Goal: Transaction & Acquisition: Book appointment/travel/reservation

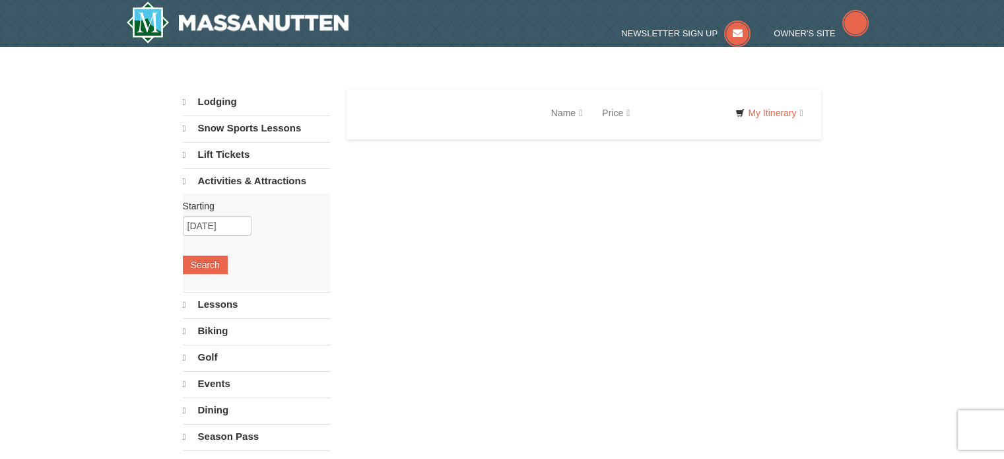
select select "9"
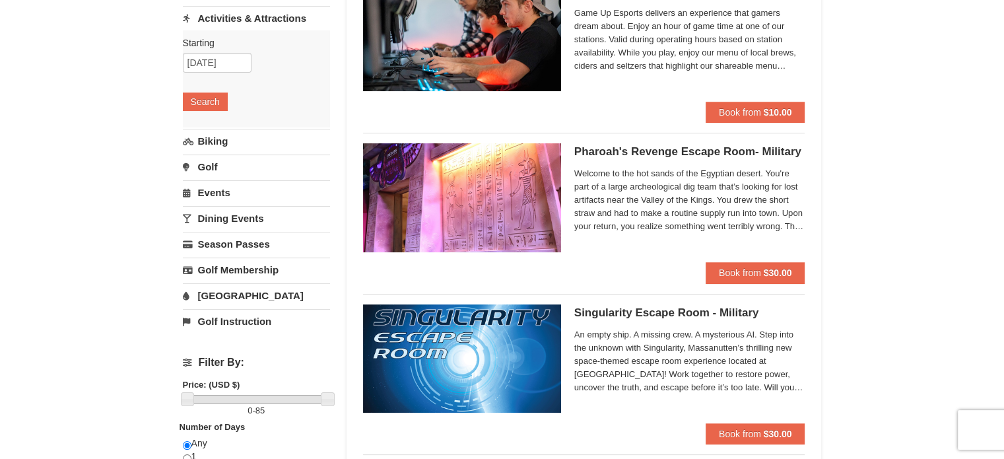
scroll to position [163, 0]
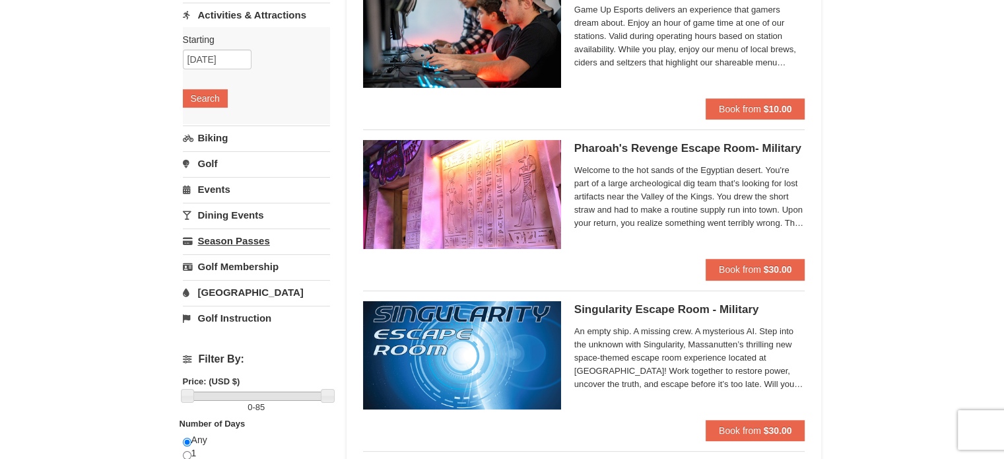
click at [236, 240] on link "Season Passes" at bounding box center [256, 240] width 147 height 24
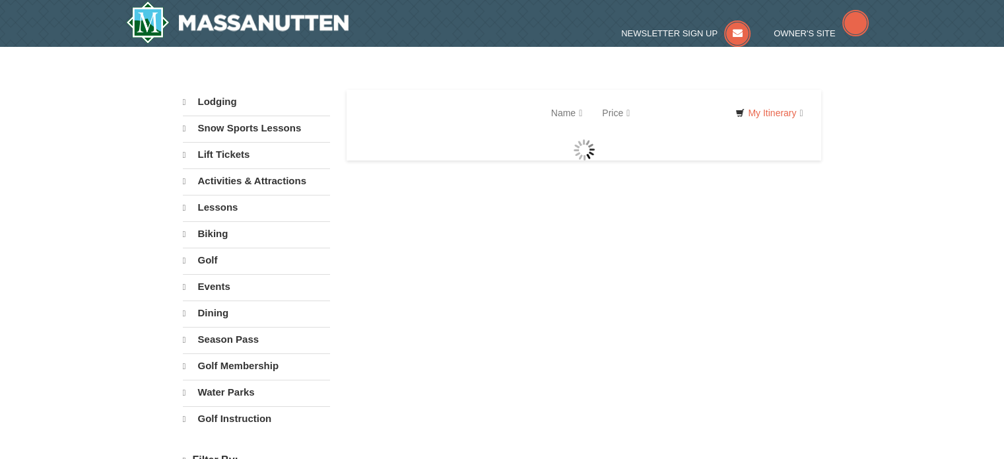
select select "9"
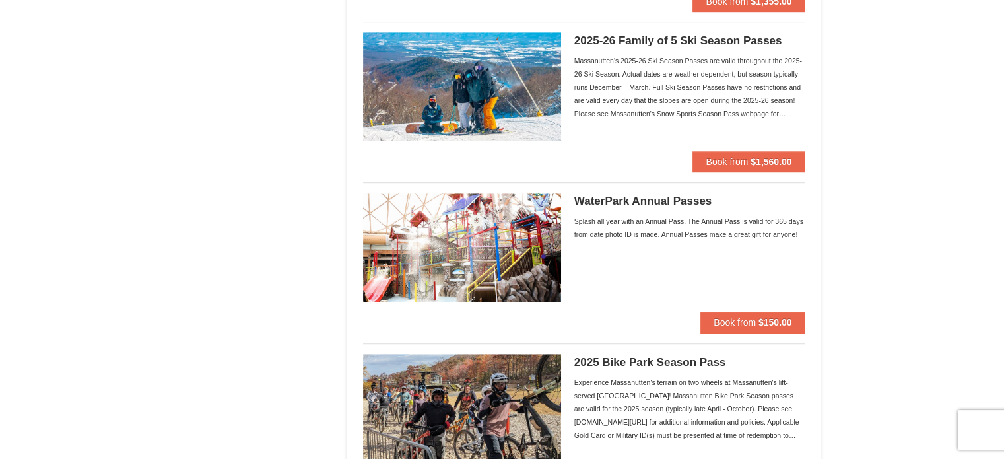
scroll to position [913, 0]
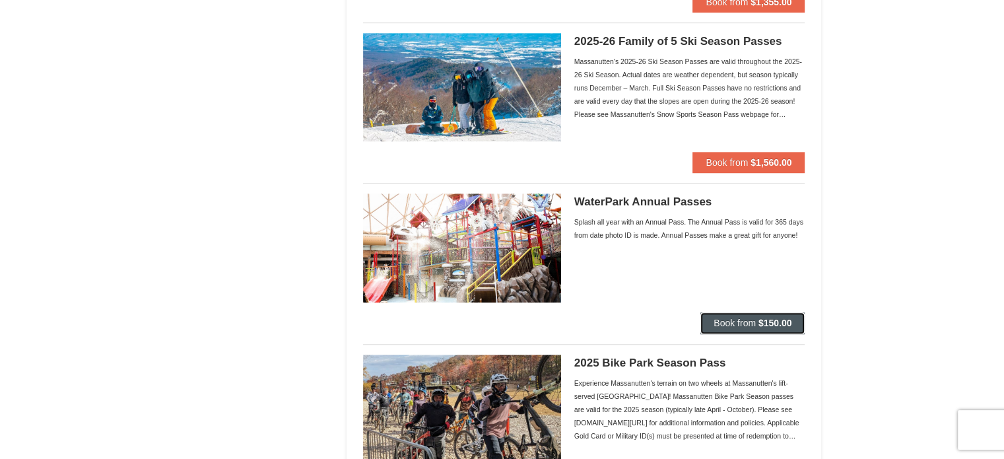
click at [741, 321] on span "Book from" at bounding box center [735, 323] width 42 height 11
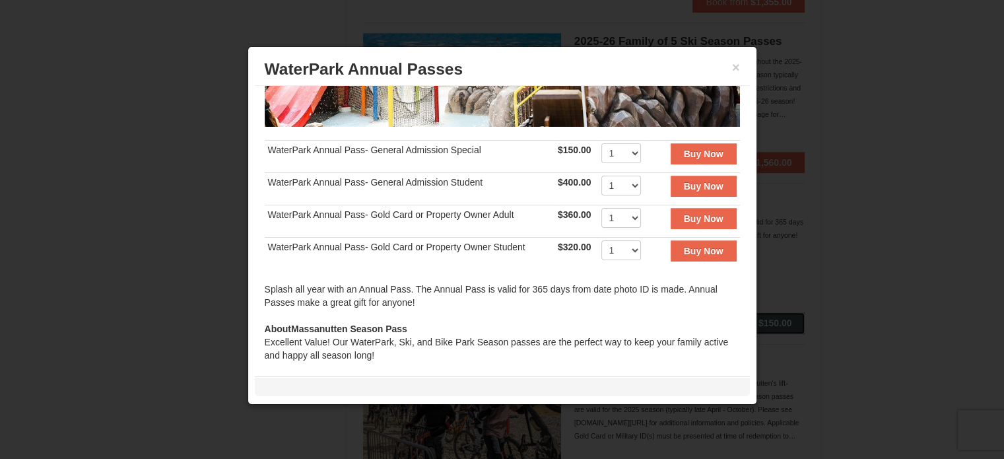
scroll to position [228, 0]
click at [735, 69] on button "×" at bounding box center [736, 67] width 8 height 13
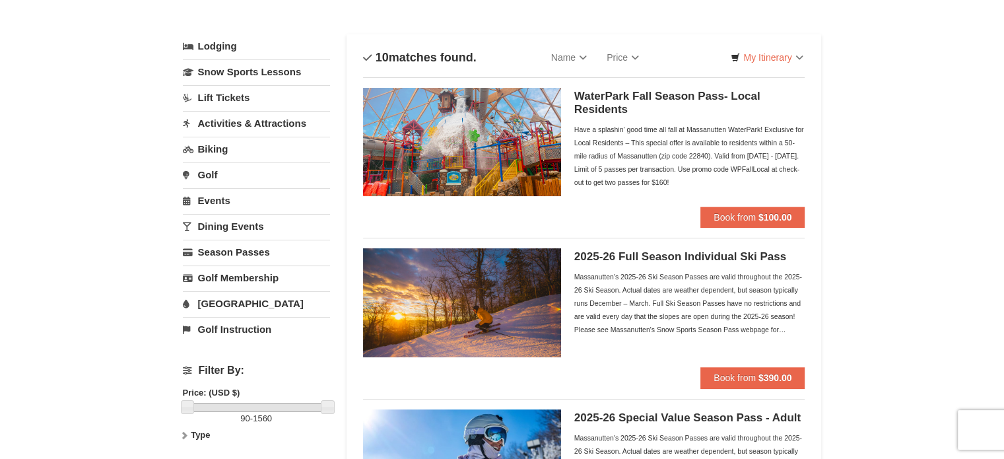
scroll to position [54, 0]
click at [248, 123] on link "Activities & Attractions" at bounding box center [256, 124] width 147 height 24
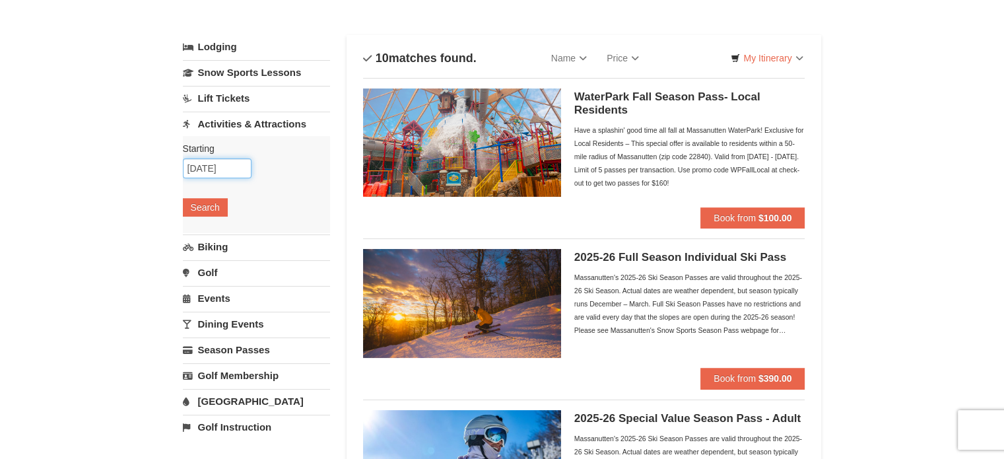
click at [209, 176] on input "09/11/2025" at bounding box center [217, 168] width 69 height 20
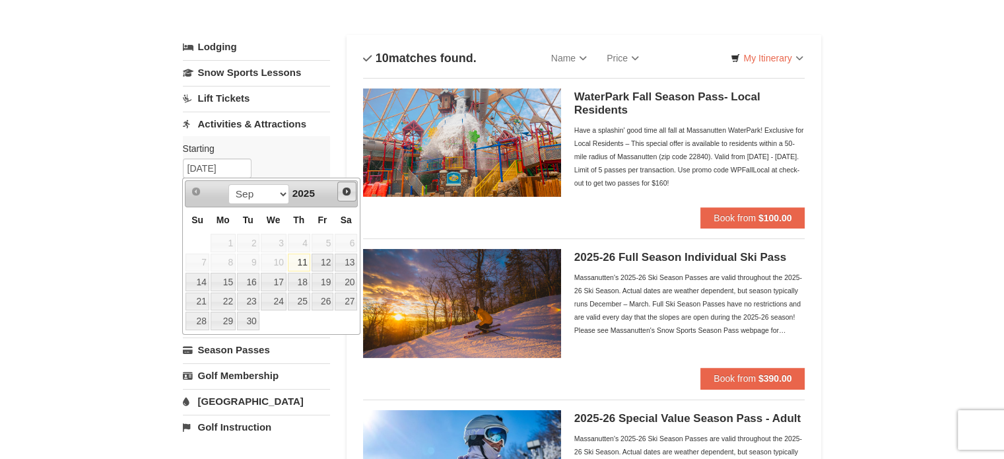
click at [344, 187] on span "Next" at bounding box center [346, 191] width 11 height 11
click at [353, 255] on link "8" at bounding box center [346, 263] width 22 height 18
type input "[DATE]"
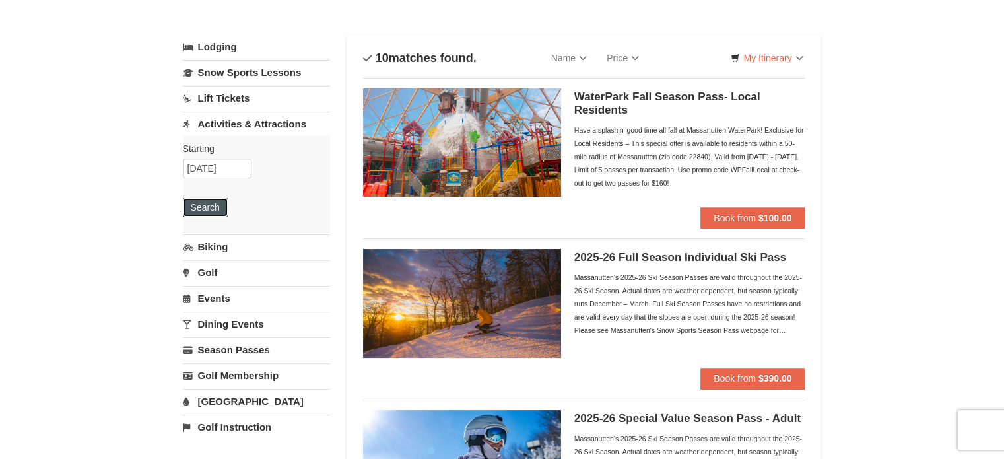
click at [210, 198] on button "Search" at bounding box center [205, 207] width 45 height 18
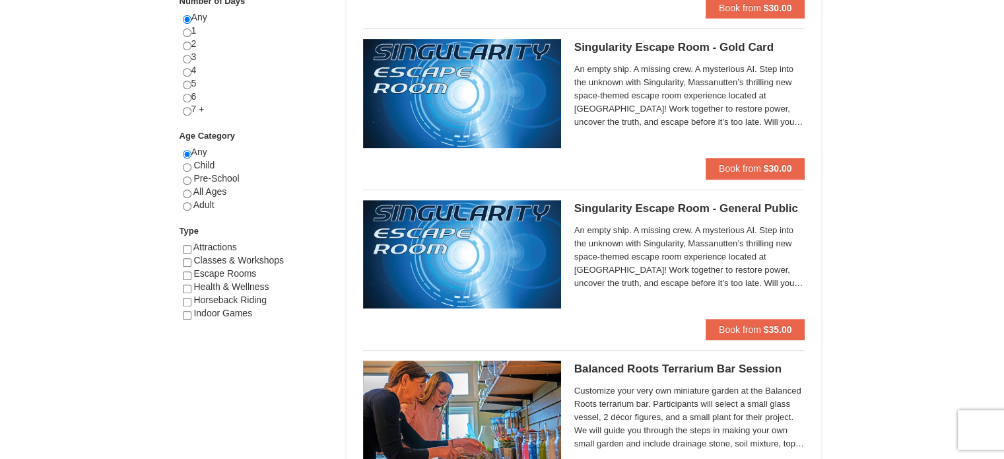
scroll to position [584, 0]
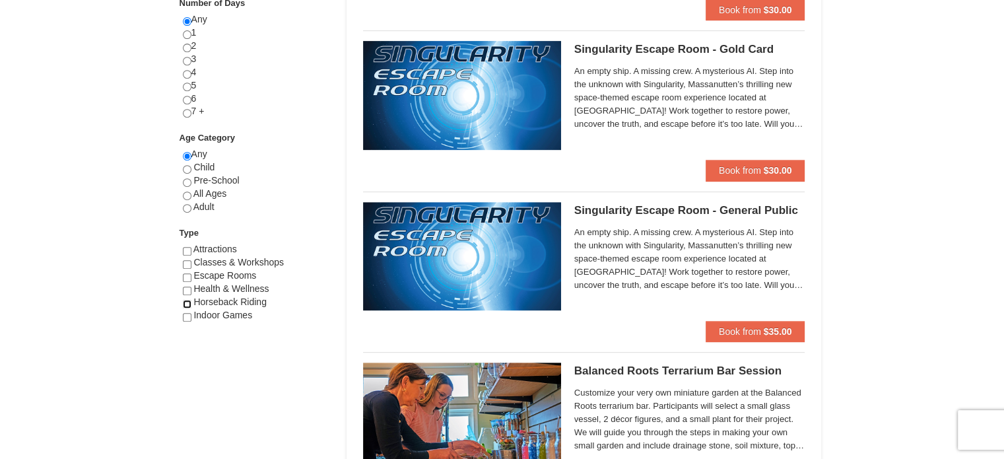
click at [184, 300] on input "checkbox" at bounding box center [187, 304] width 9 height 9
checkbox input "true"
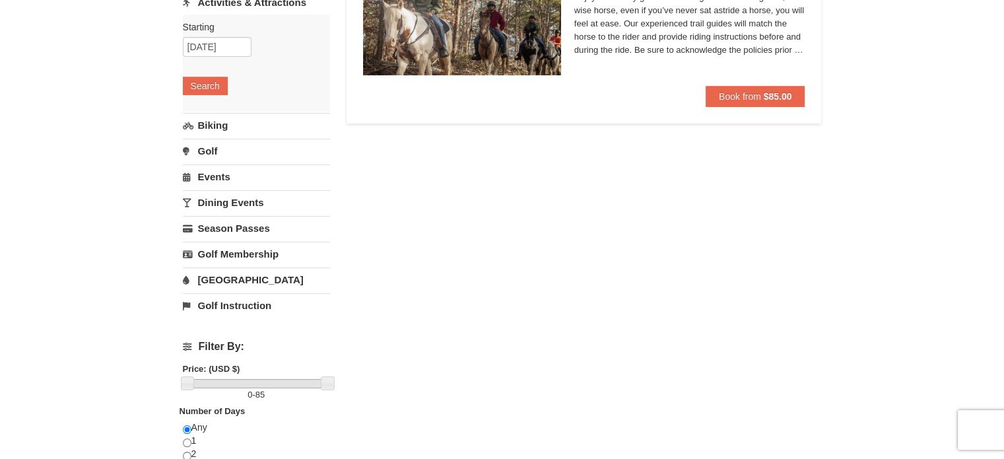
scroll to position [0, 0]
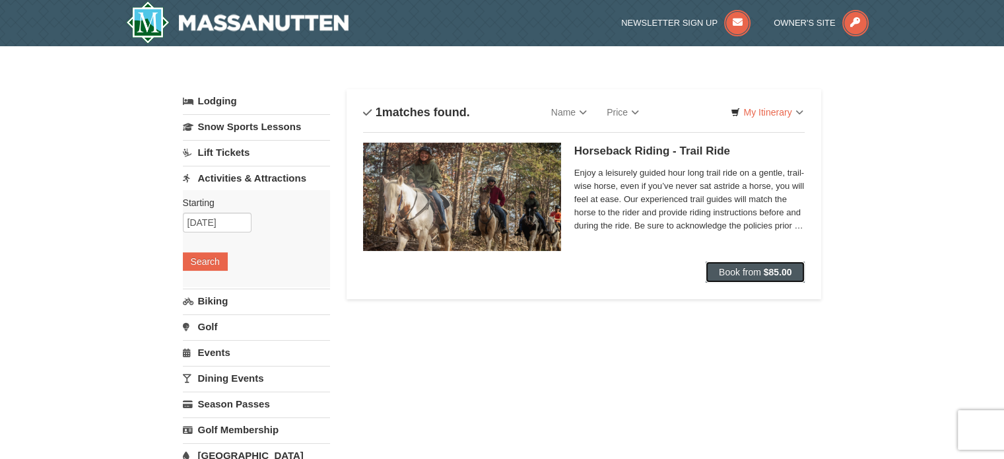
click at [750, 274] on span "Book from" at bounding box center [740, 272] width 42 height 11
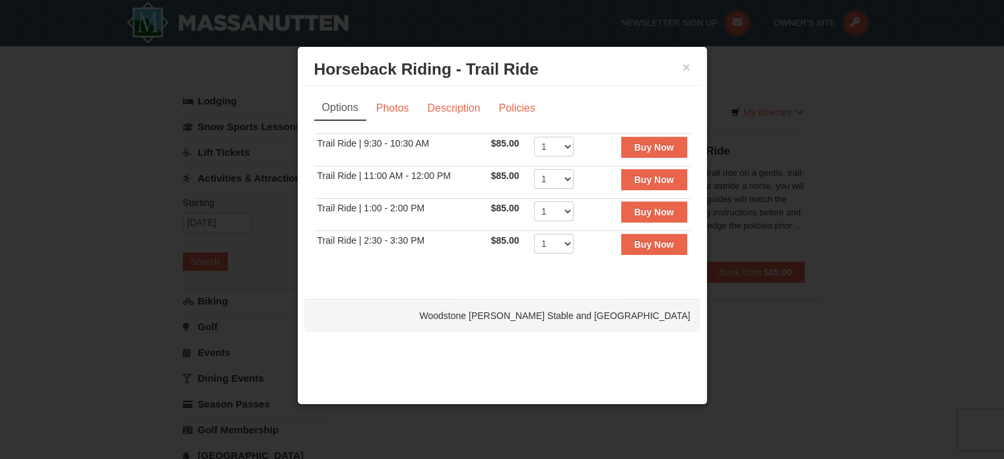
click at [583, 271] on div "Sorry, no matches found. Please remove some filters, or change your dates to fi…" at bounding box center [502, 204] width 376 height 143
click at [687, 63] on button "×" at bounding box center [687, 67] width 8 height 13
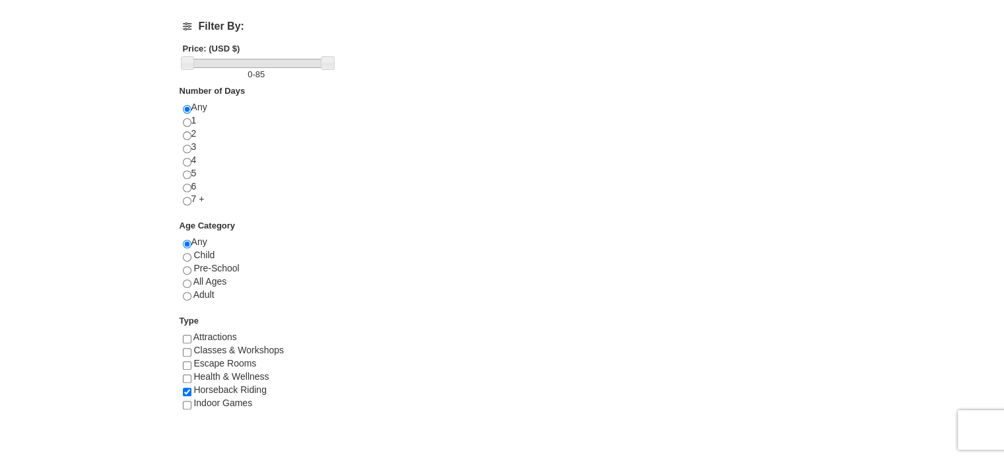
scroll to position [496, 0]
click at [189, 279] on input "radio" at bounding box center [187, 283] width 9 height 9
radio input "true"
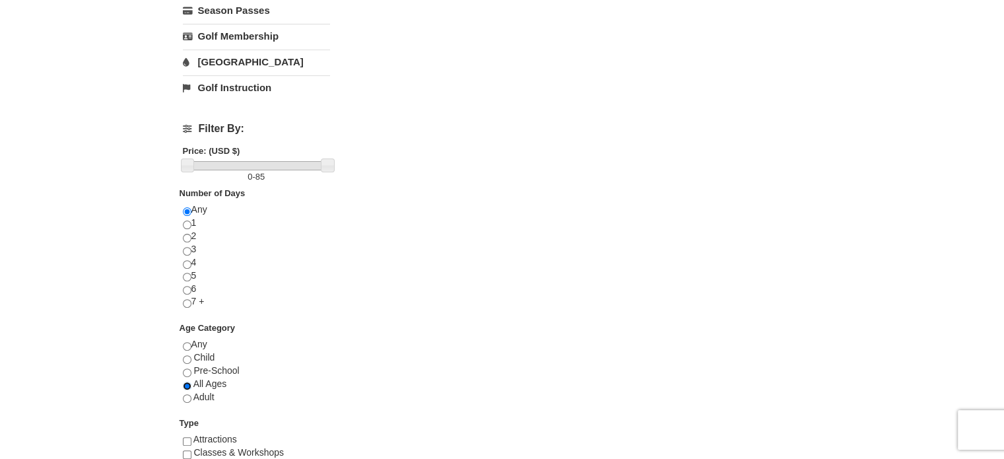
scroll to position [441, 0]
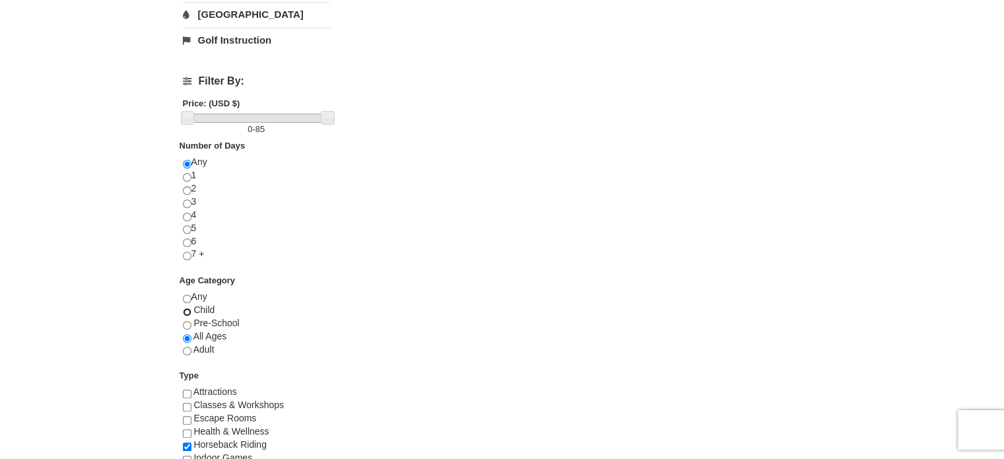
click at [186, 310] on input "radio" at bounding box center [187, 312] width 9 height 9
radio input "true"
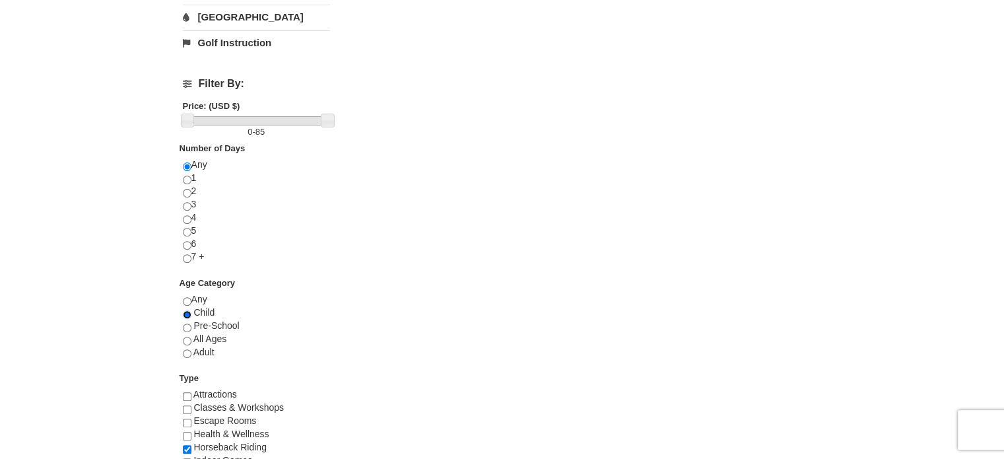
scroll to position [440, 0]
click at [187, 351] on input "radio" at bounding box center [187, 352] width 9 height 9
radio input "true"
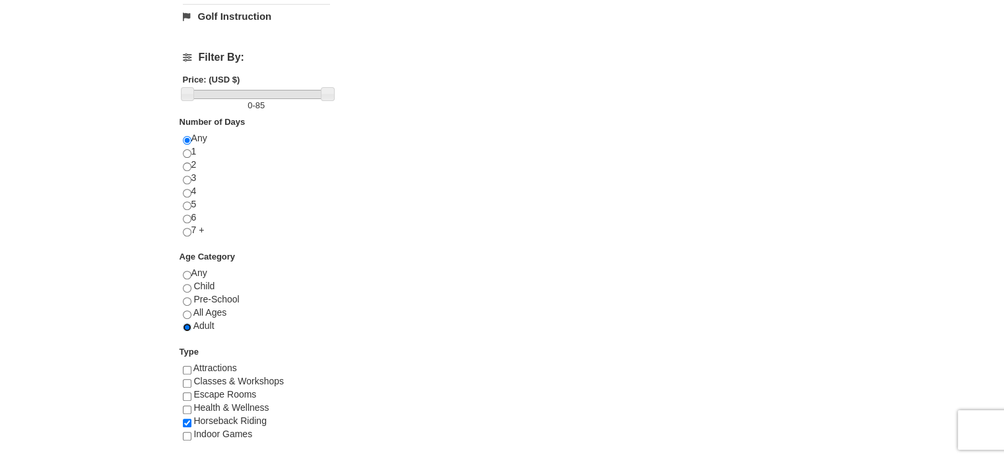
scroll to position [467, 0]
click at [184, 274] on input "radio" at bounding box center [187, 273] width 9 height 9
radio input "true"
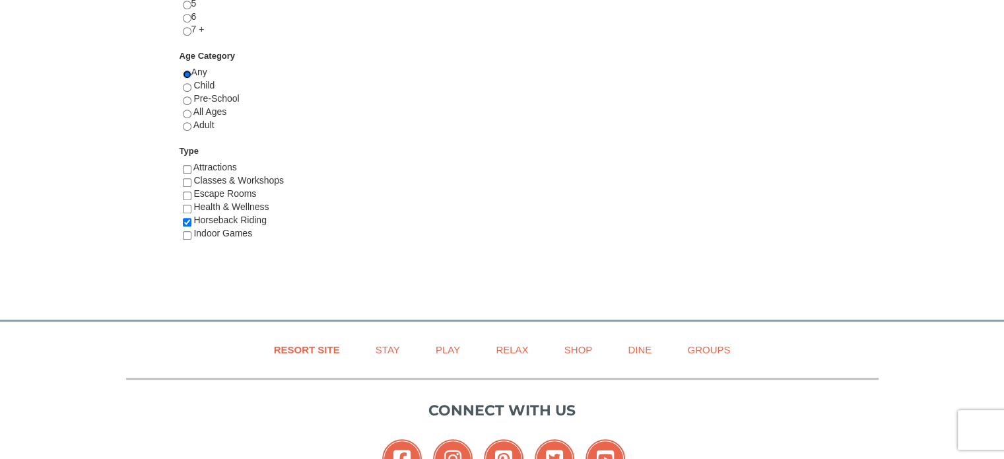
scroll to position [665, 0]
click at [185, 221] on input "checkbox" at bounding box center [187, 222] width 9 height 9
checkbox input "false"
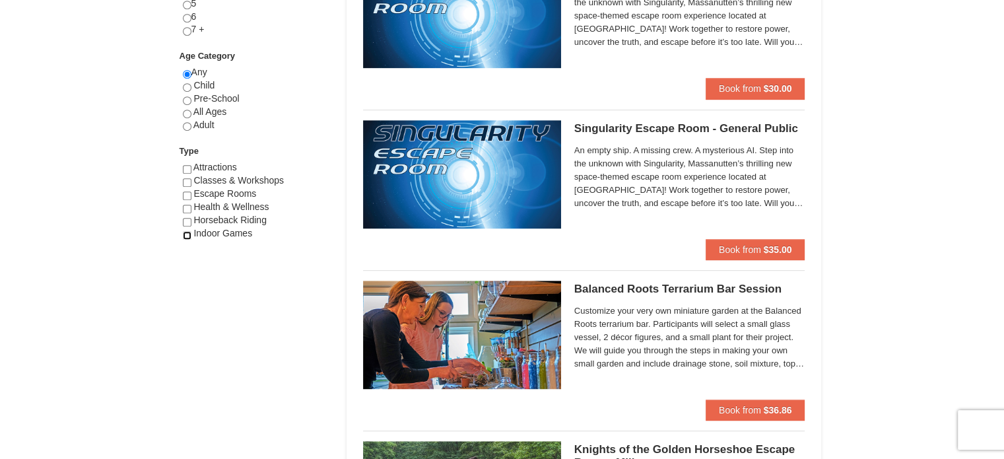
click at [187, 234] on input "checkbox" at bounding box center [187, 235] width 9 height 9
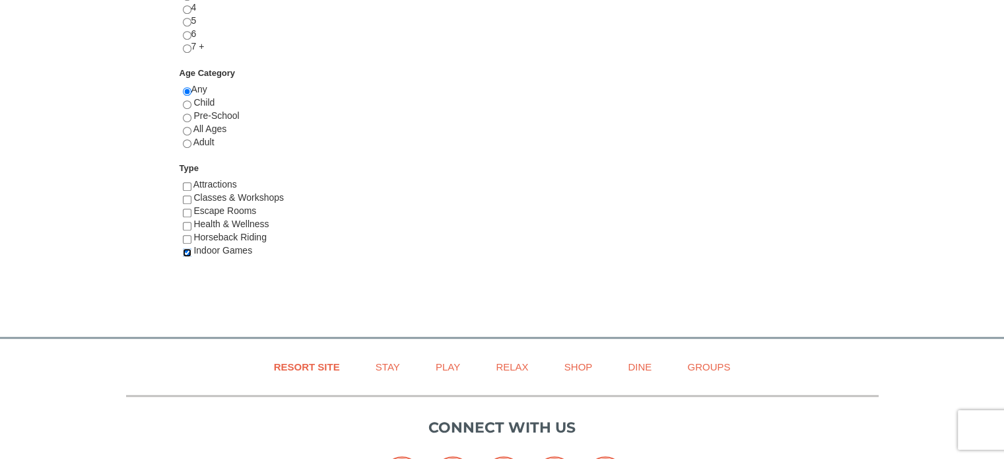
scroll to position [651, 0]
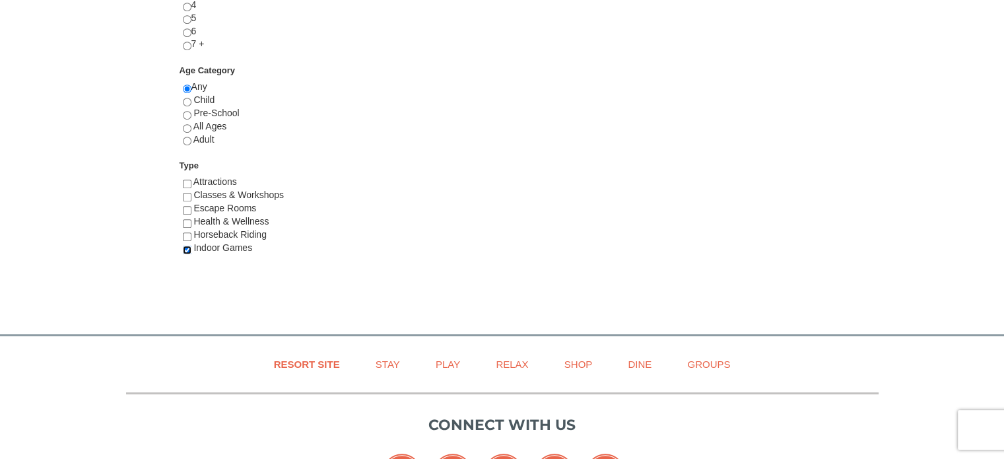
click at [186, 248] on input "checkbox" at bounding box center [187, 250] width 9 height 9
checkbox input "false"
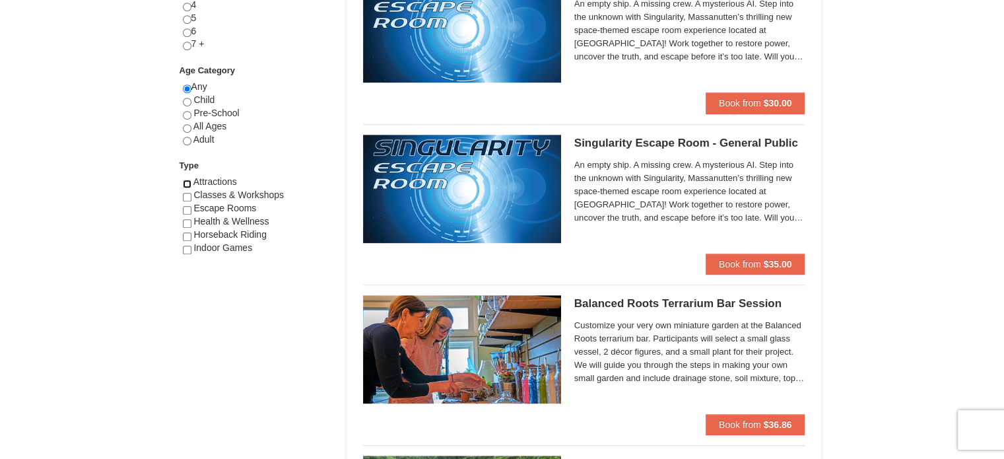
click at [187, 182] on input "checkbox" at bounding box center [187, 184] width 9 height 9
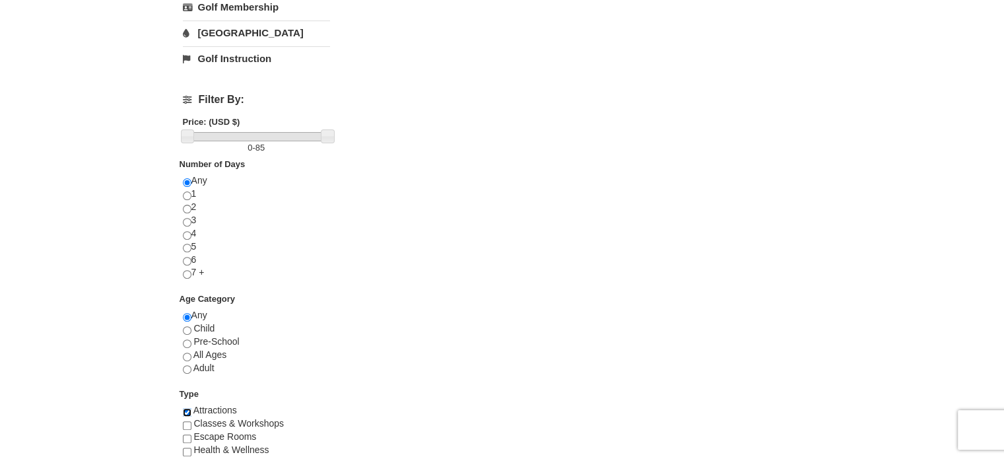
scroll to position [424, 0]
click at [180, 406] on div "× Categories List Filter My Itinerary Questions? 1-540-289-9441 Lodging Arrival…" at bounding box center [502, 85] width 665 height 899
click at [187, 408] on input "checkbox" at bounding box center [187, 411] width 9 height 9
checkbox input "false"
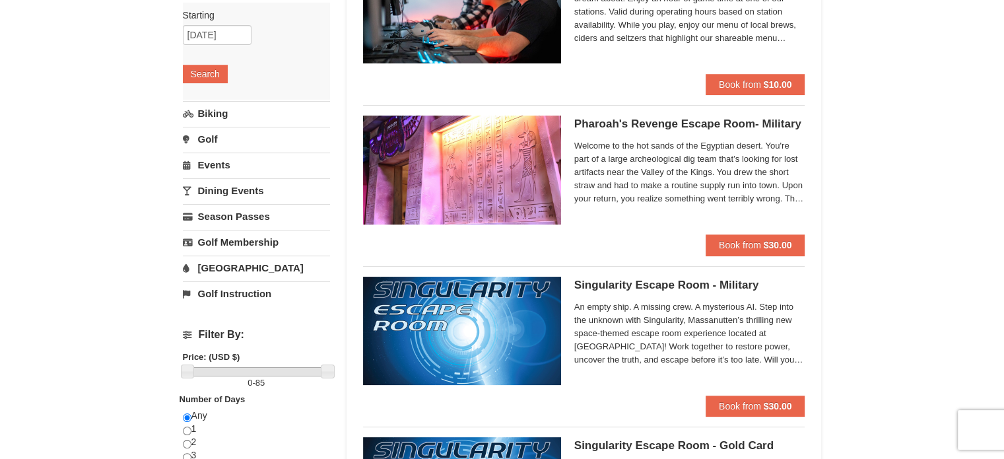
scroll to position [0, 0]
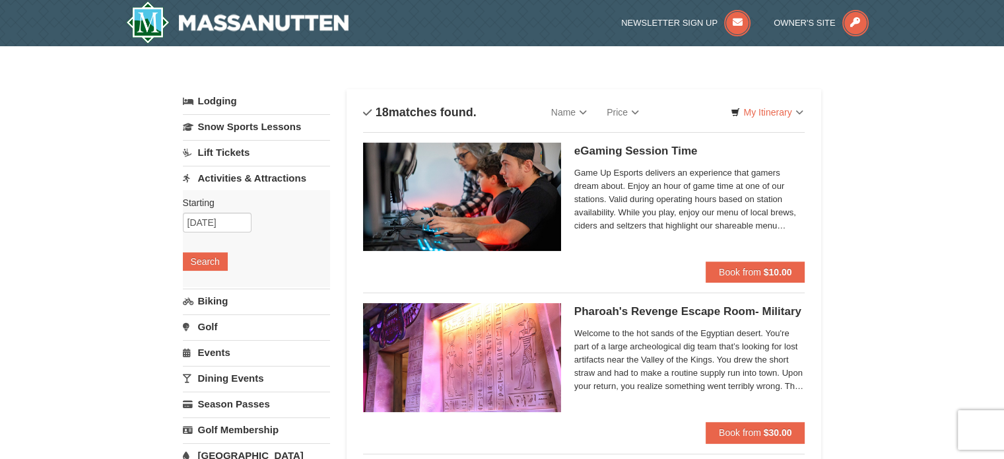
click at [232, 150] on link "Lift Tickets" at bounding box center [256, 152] width 147 height 24
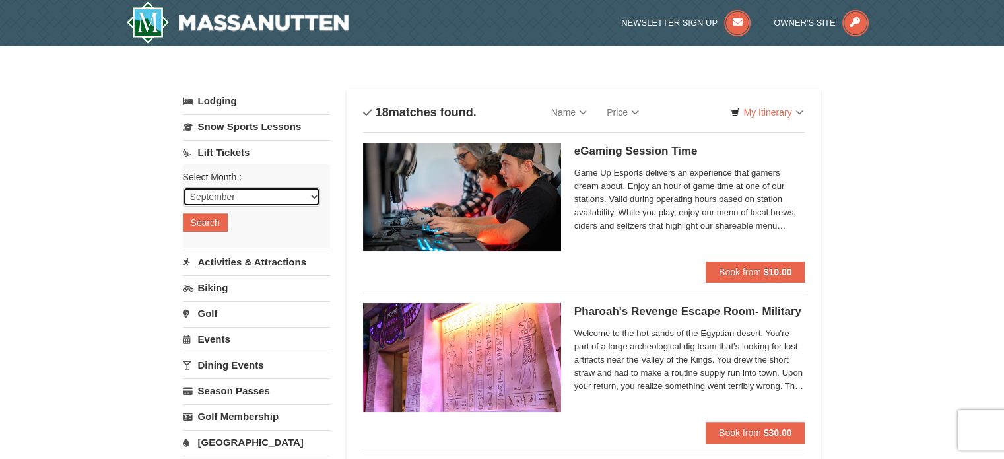
click at [294, 199] on select "September October November December January February March April May June July …" at bounding box center [251, 197] width 137 height 20
select select "11"
click at [183, 187] on select "September October November December January February March April May June July …" at bounding box center [251, 197] width 137 height 20
click at [205, 223] on button "Search" at bounding box center [205, 222] width 45 height 18
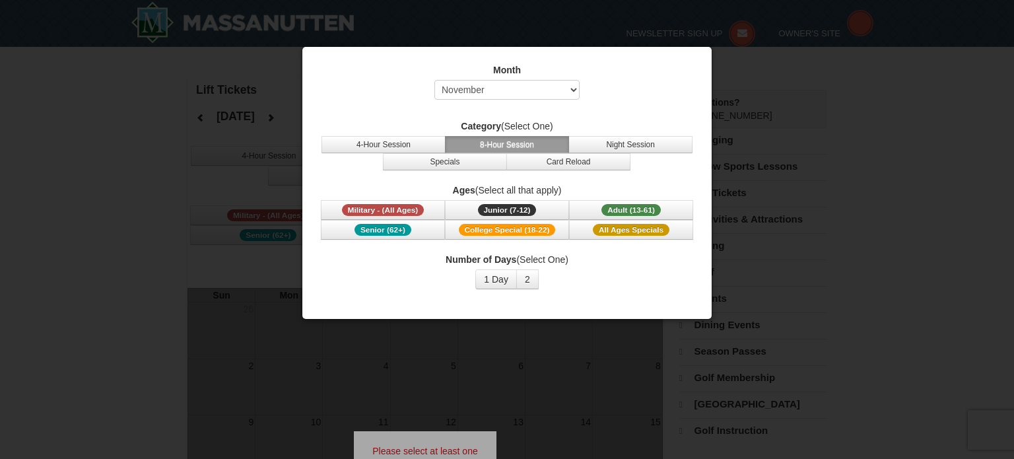
select select "11"
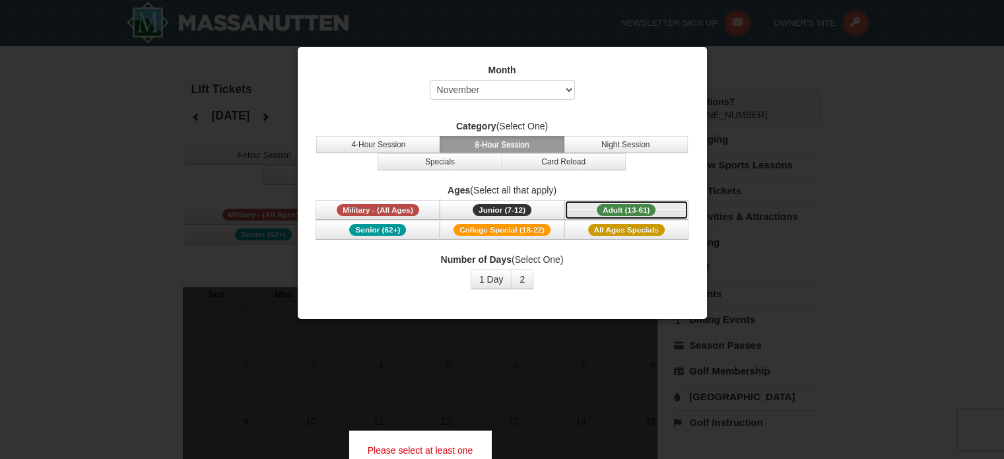
click at [601, 211] on span "Adult (13-61)" at bounding box center [626, 210] width 59 height 12
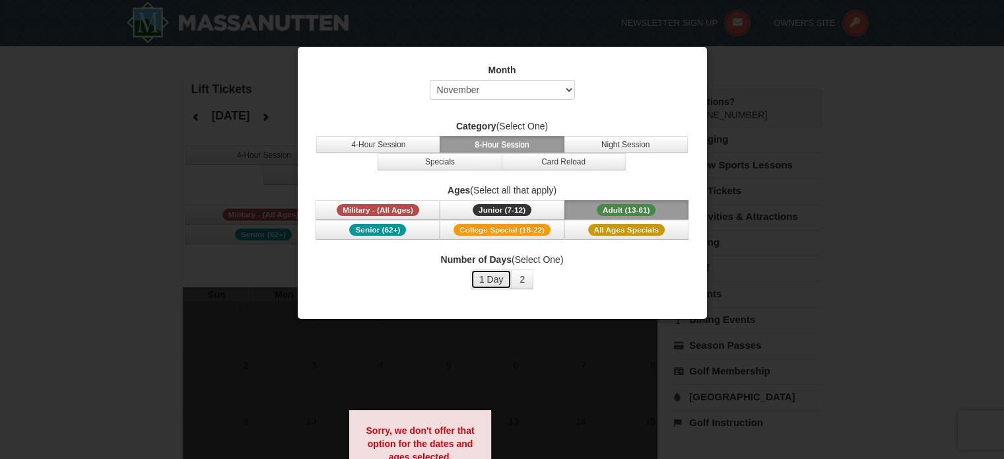
click at [494, 280] on button "1 Day" at bounding box center [492, 279] width 42 height 20
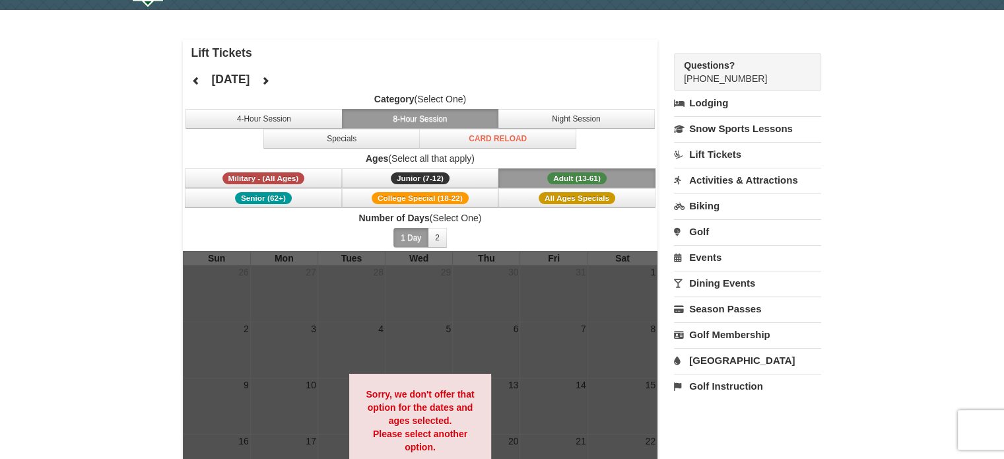
scroll to position [37, 0]
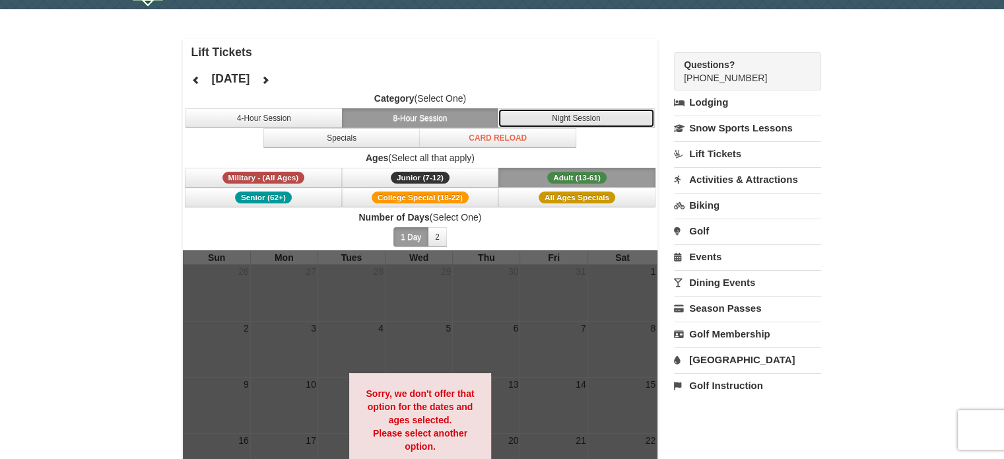
click at [549, 117] on button "Night Session" at bounding box center [576, 118] width 157 height 20
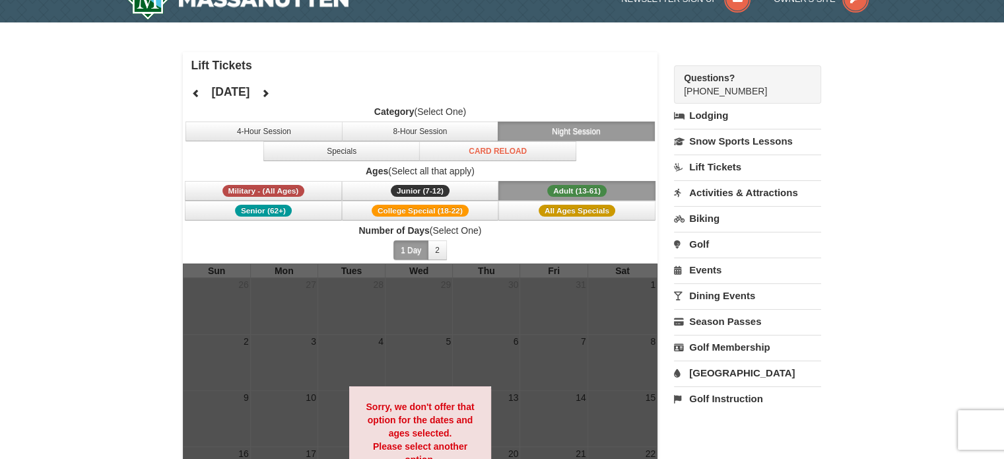
scroll to position [15, 0]
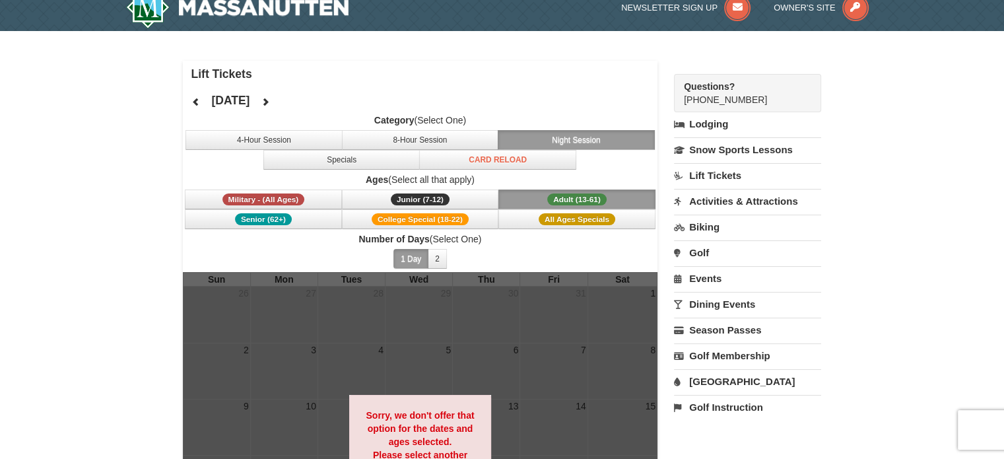
click at [718, 200] on link "Activities & Attractions" at bounding box center [747, 201] width 147 height 24
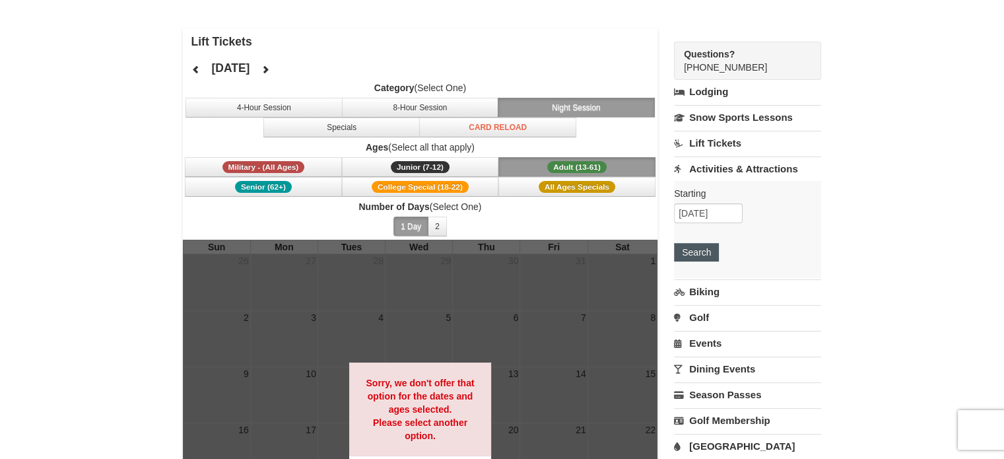
scroll to position [47, 0]
click at [689, 252] on button "Search" at bounding box center [696, 253] width 45 height 18
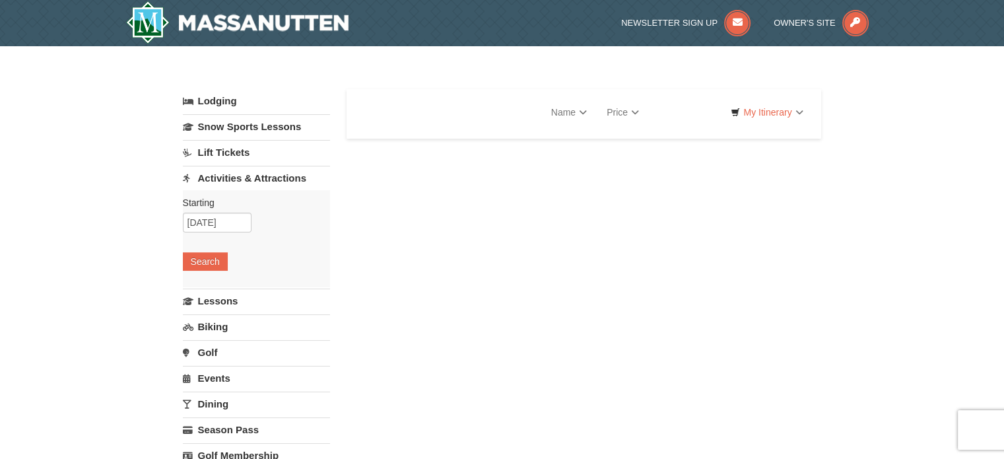
select select "9"
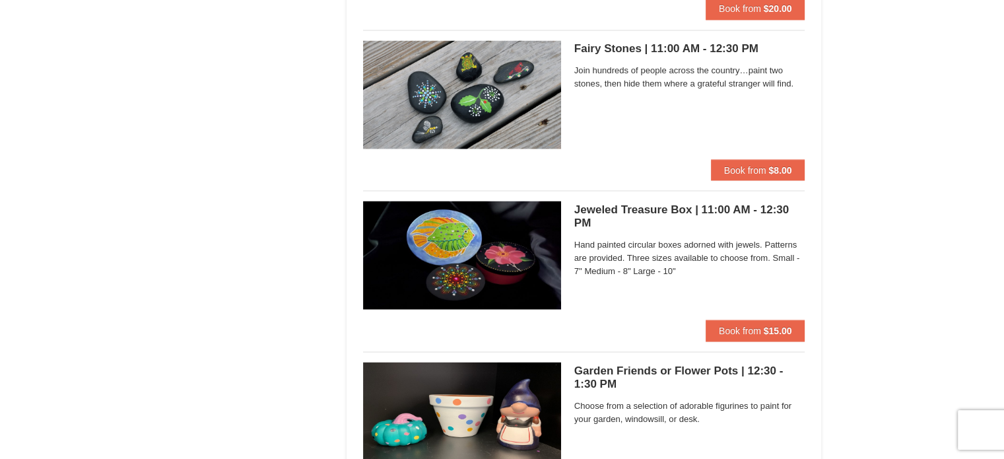
scroll to position [2487, 0]
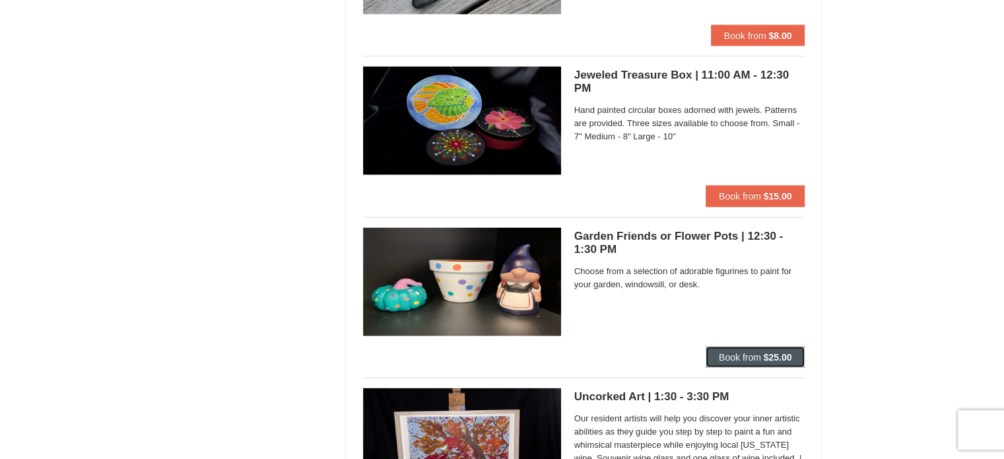
click at [756, 353] on span "Book from" at bounding box center [740, 356] width 42 height 11
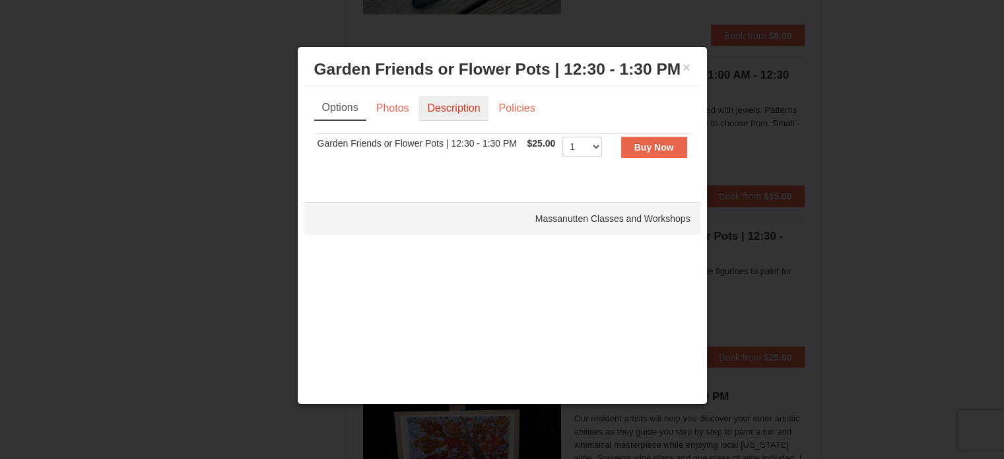
click at [459, 109] on link "Description" at bounding box center [454, 108] width 70 height 25
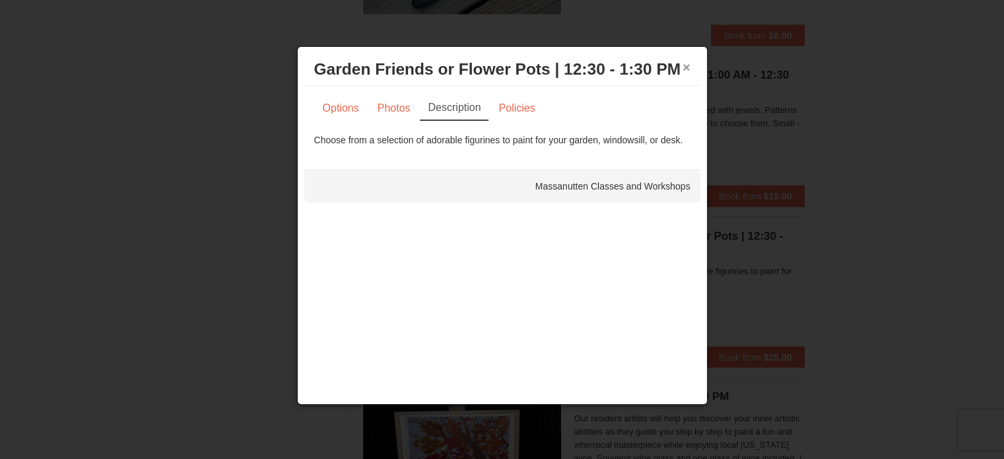
click at [683, 69] on button "×" at bounding box center [687, 67] width 8 height 13
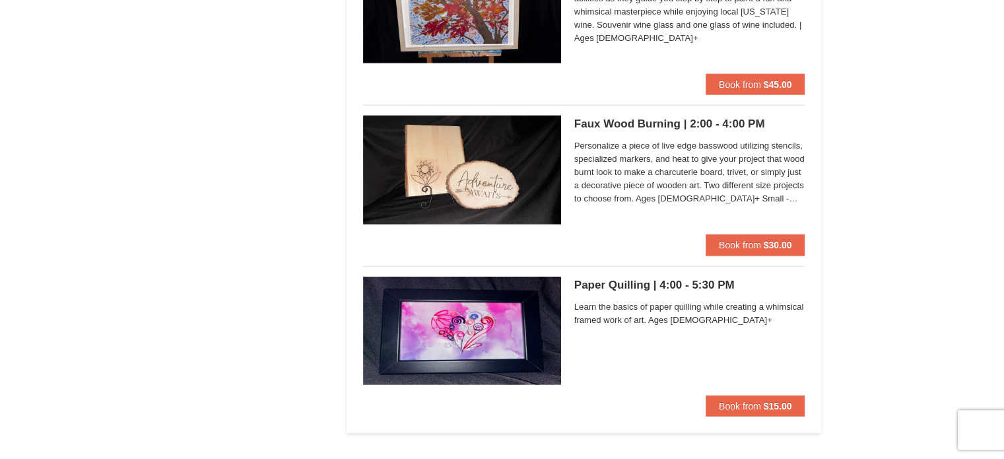
scroll to position [2919, 0]
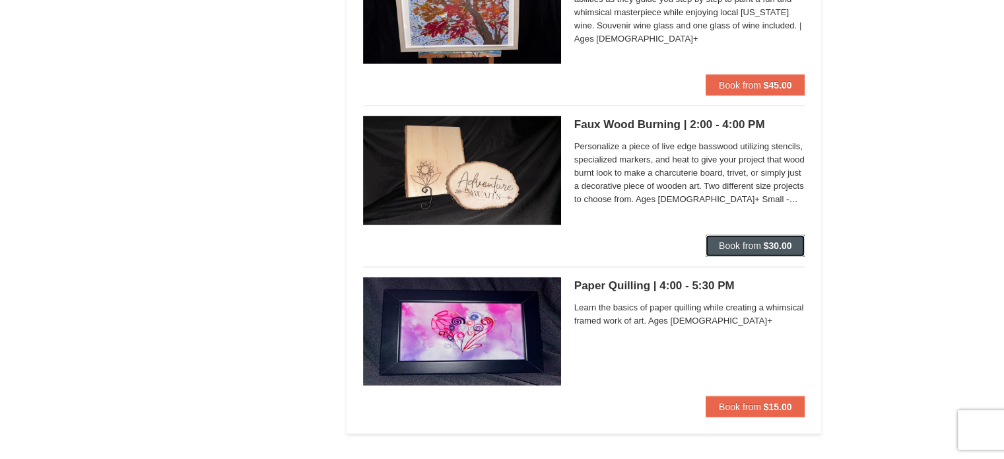
click at [714, 246] on button "Book from $30.00" at bounding box center [756, 245] width 100 height 21
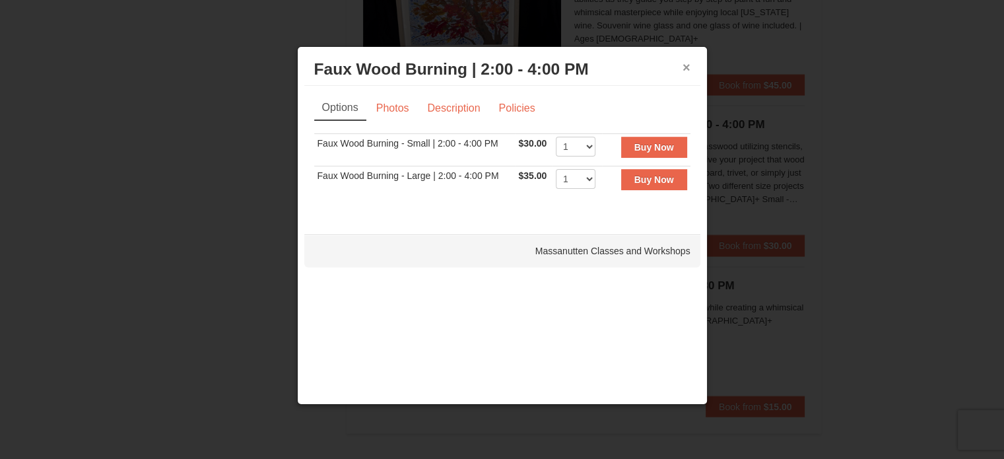
click at [683, 65] on button "×" at bounding box center [687, 67] width 8 height 13
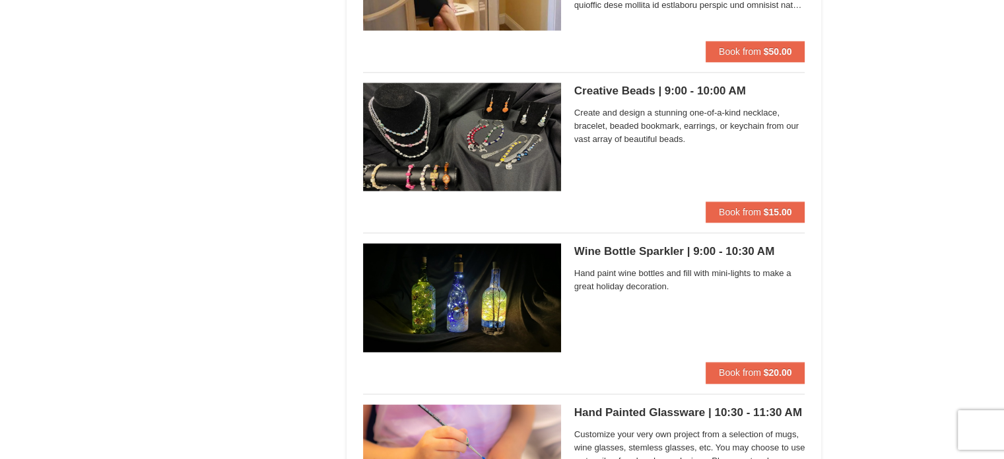
scroll to position [1656, 0]
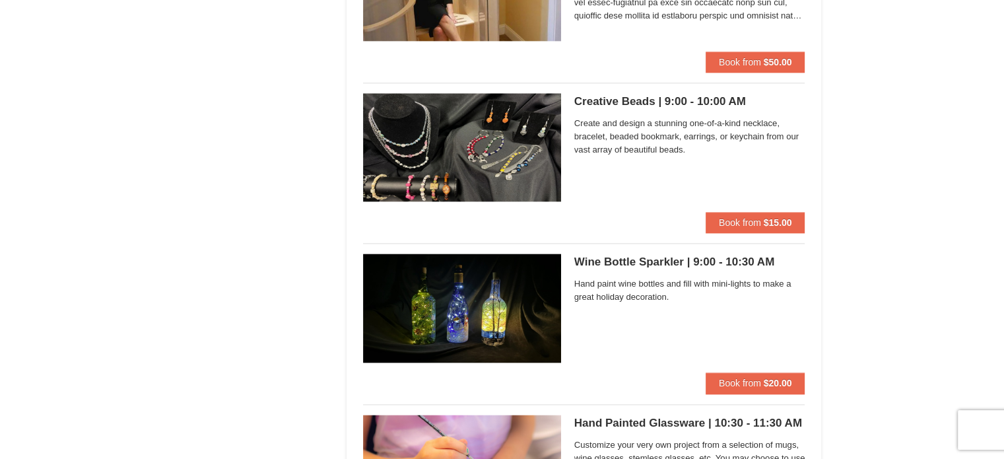
click at [619, 345] on div "Wine Bottle Sparkler | 9:00 - 10:30 AM Massanutten Classes and Workshops Hand p…" at bounding box center [689, 313] width 231 height 119
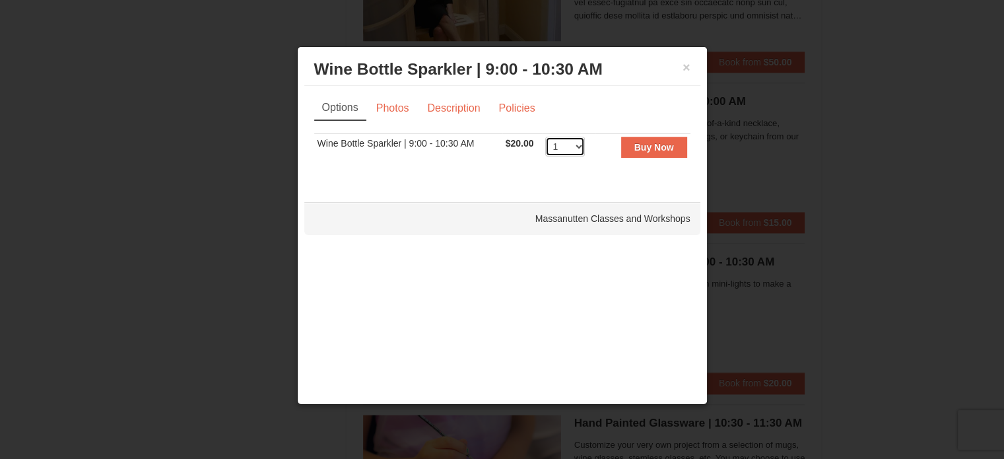
click at [568, 147] on select "1 2 3 4 5 6 7 8 9 10 11 12 13 14 15 16 17 18 19 20 21 22 23" at bounding box center [565, 147] width 40 height 20
click at [683, 65] on button "×" at bounding box center [687, 67] width 8 height 13
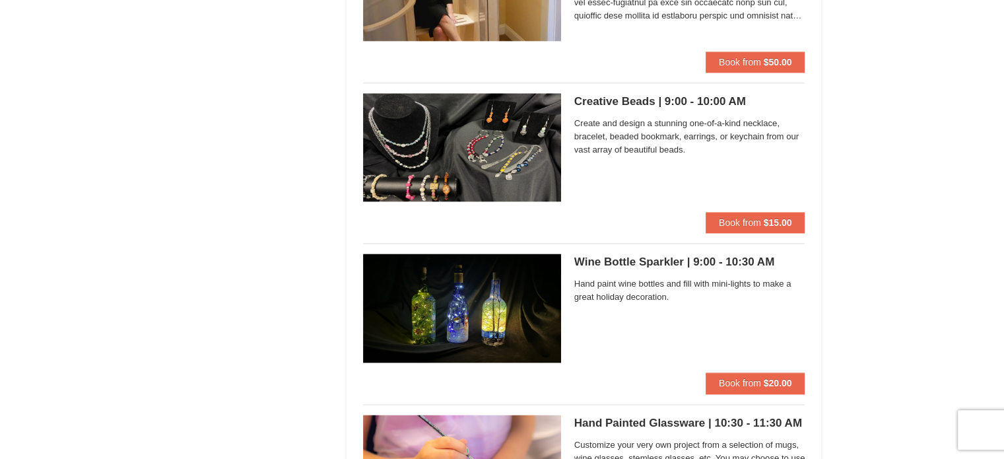
click at [485, 315] on img at bounding box center [462, 308] width 198 height 108
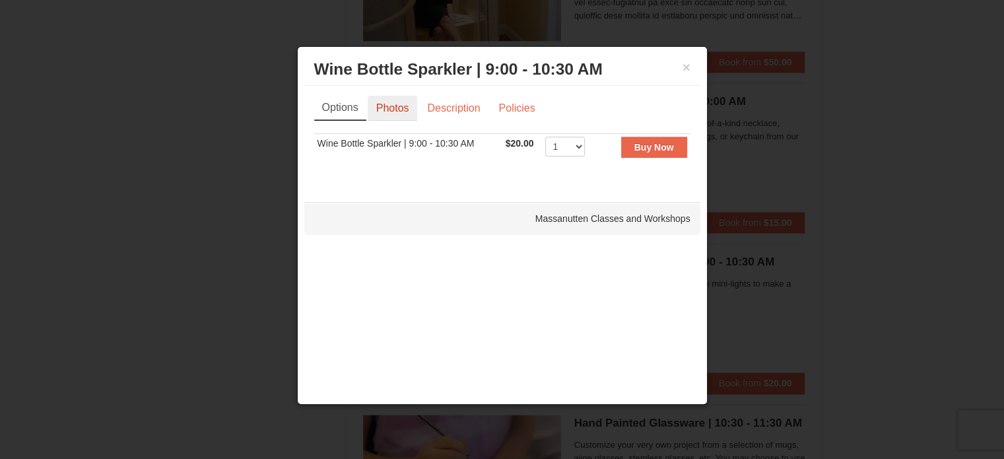
click at [401, 110] on link "Photos" at bounding box center [393, 108] width 50 height 25
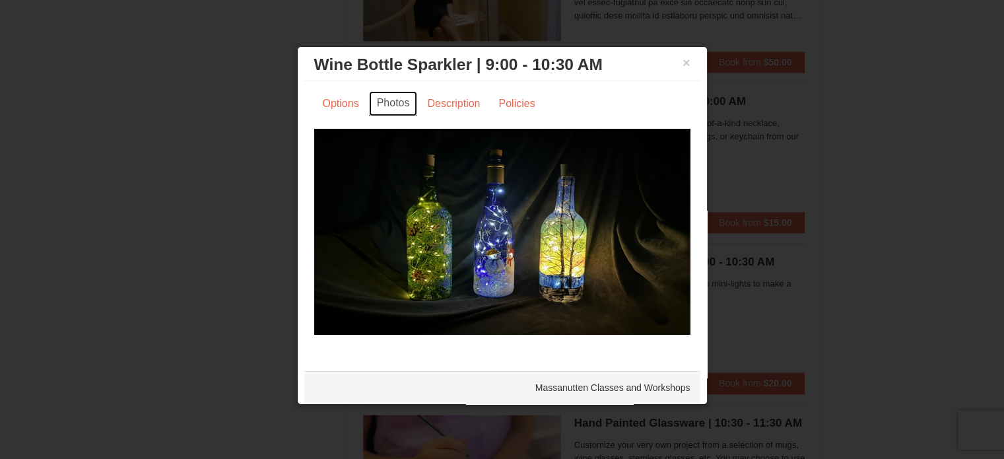
scroll to position [0, 0]
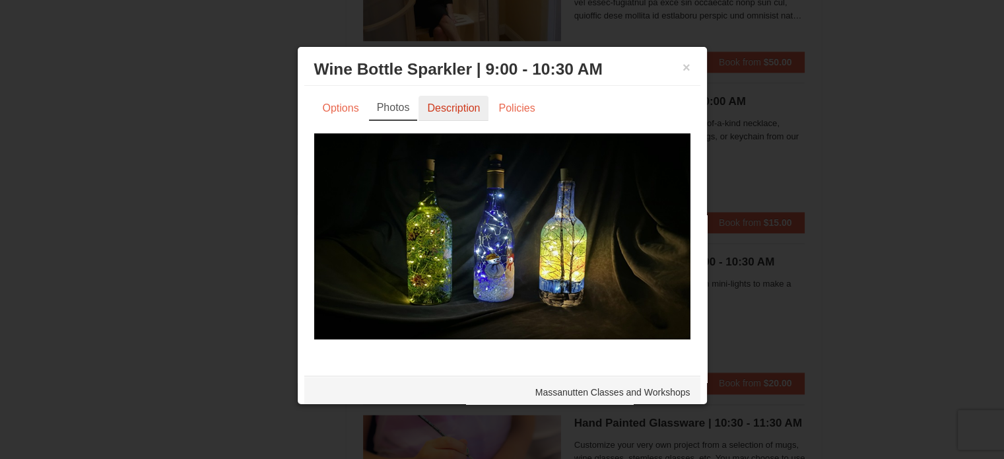
click at [446, 106] on link "Description" at bounding box center [454, 108] width 70 height 25
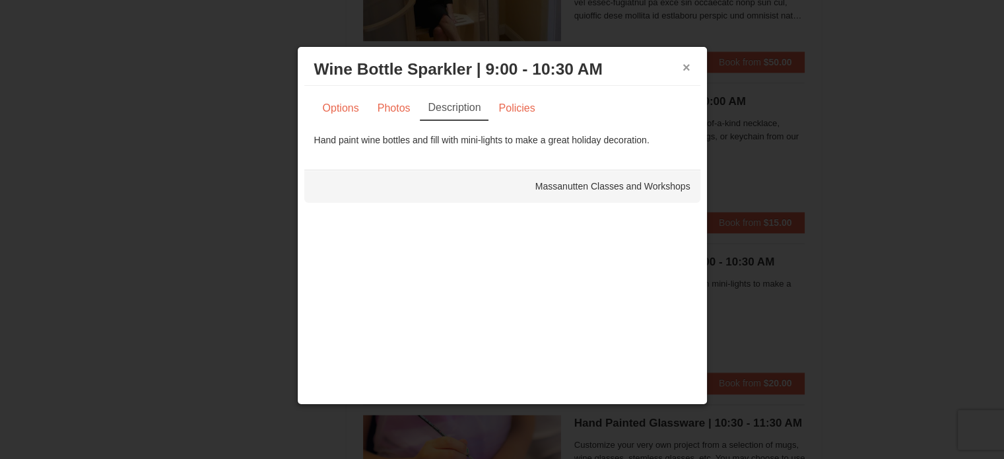
click at [687, 66] on button "×" at bounding box center [687, 67] width 8 height 13
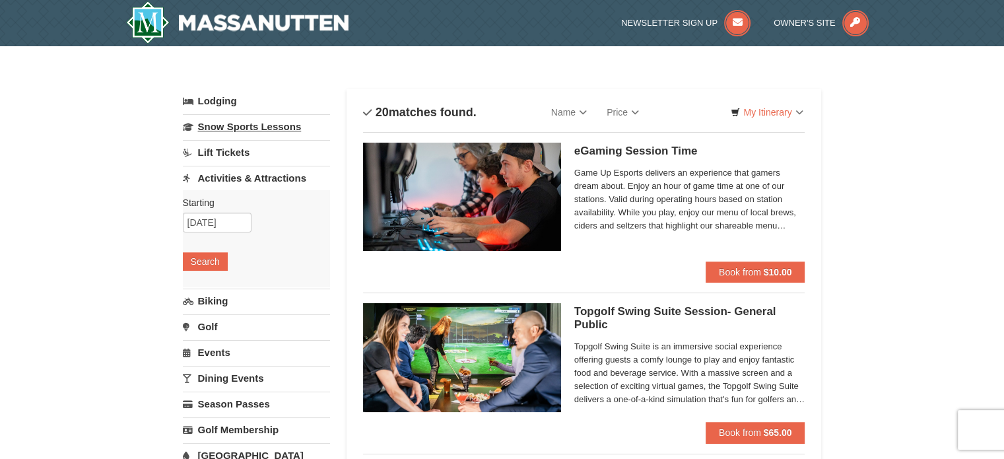
click at [254, 124] on link "Snow Sports Lessons" at bounding box center [256, 126] width 147 height 24
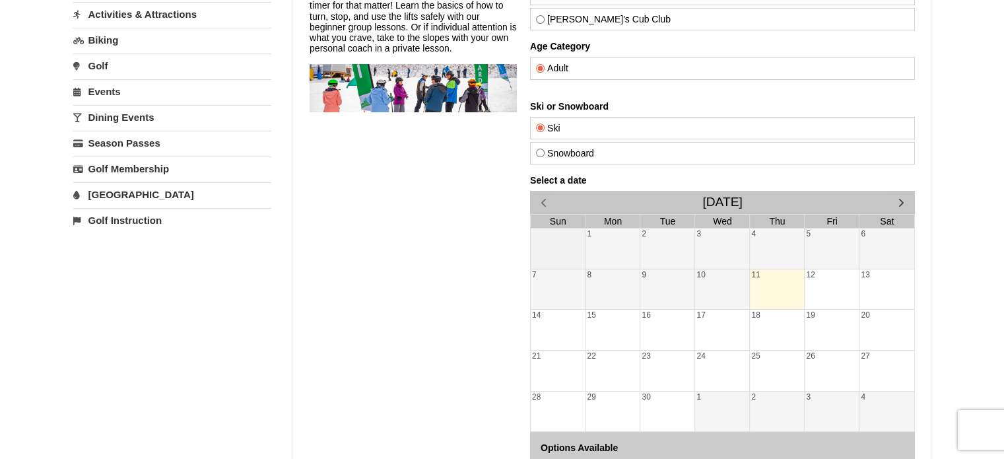
scroll to position [164, 0]
click at [900, 200] on span "button" at bounding box center [901, 202] width 14 height 14
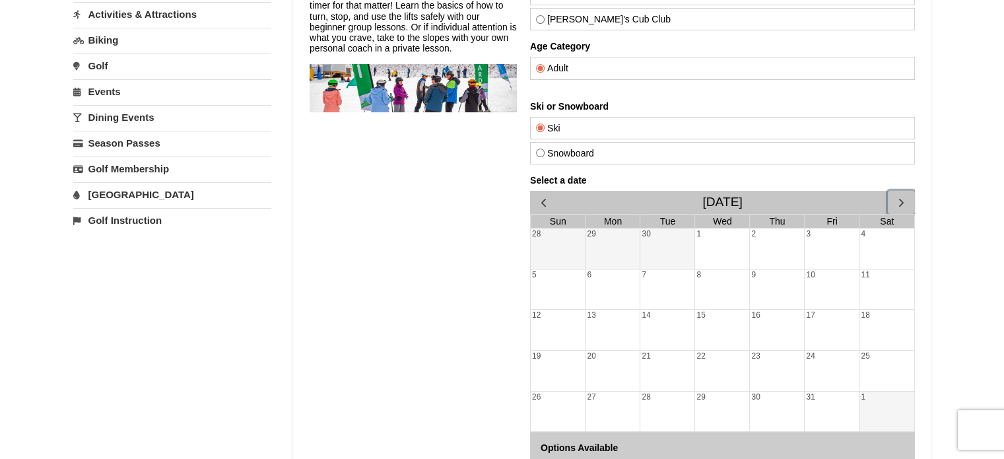
click at [900, 200] on span "button" at bounding box center [901, 202] width 14 height 14
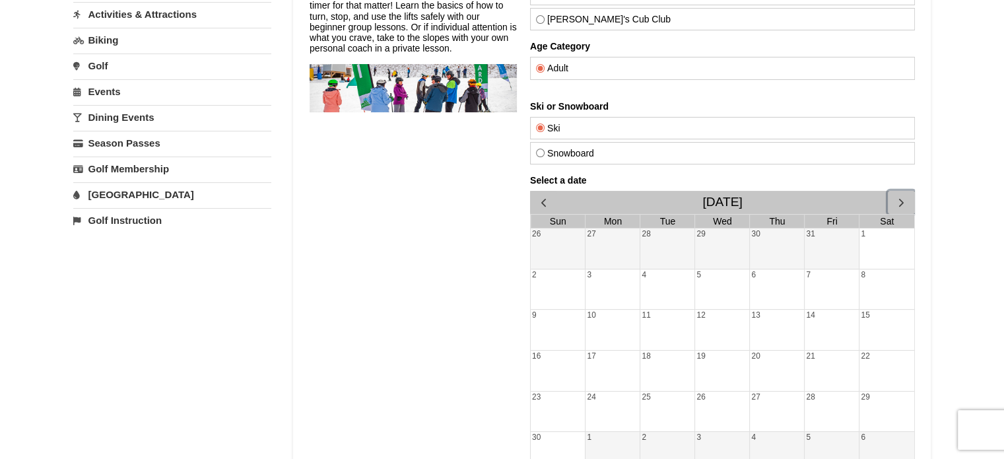
click at [874, 276] on div "8" at bounding box center [886, 289] width 55 height 40
drag, startPoint x: 874, startPoint y: 276, endPoint x: 459, endPoint y: 300, distance: 415.3
click at [459, 300] on div "Snow Sports Lessons Our world-class instructors will get you on the mountain fa…" at bounding box center [412, 263] width 207 height 643
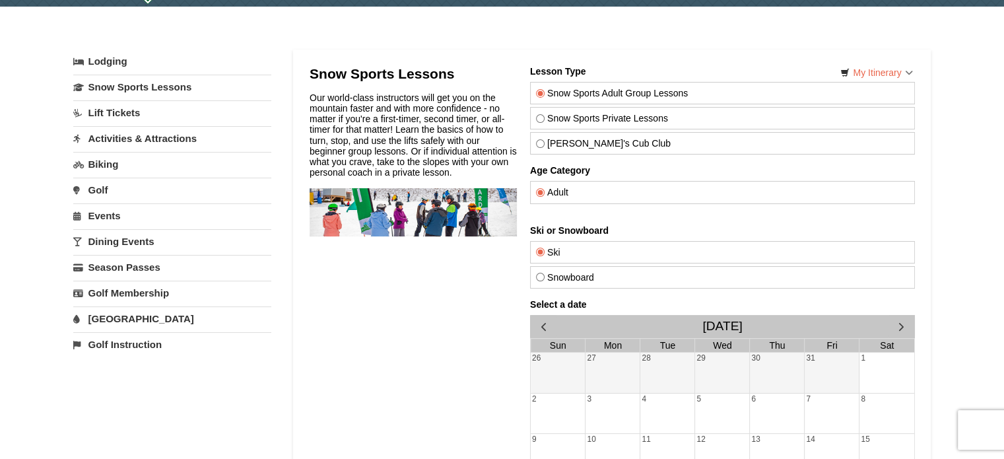
scroll to position [36, 0]
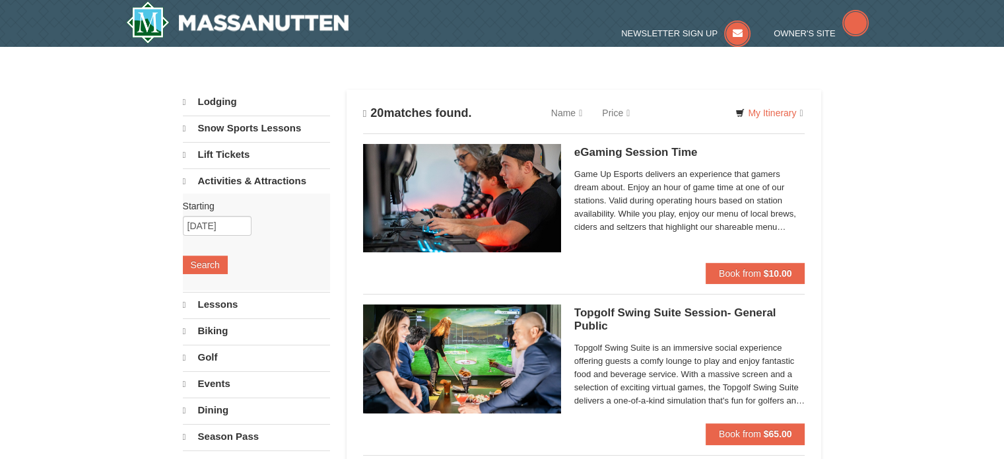
select select "9"
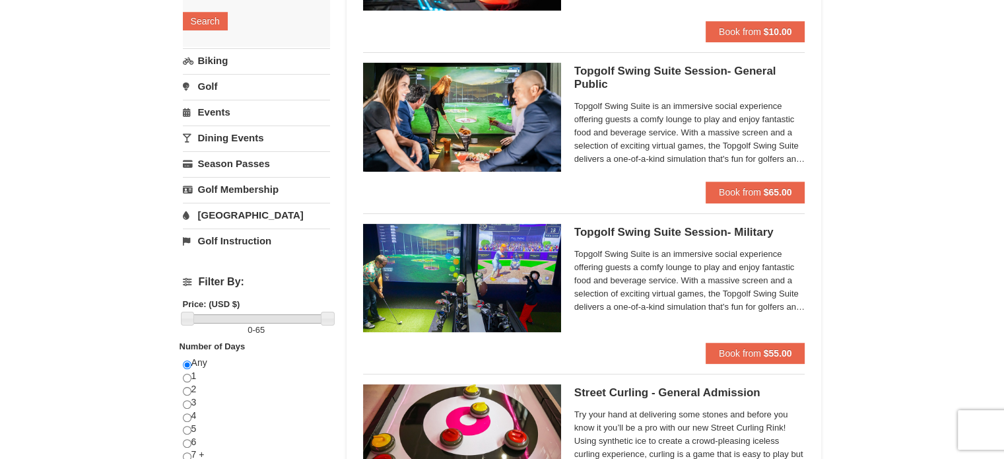
scroll to position [235, 0]
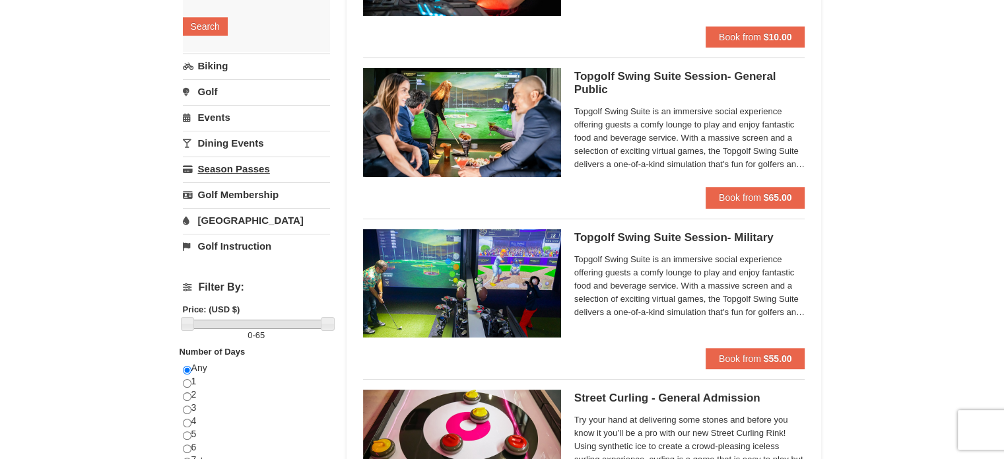
click at [209, 174] on link "Season Passes" at bounding box center [256, 168] width 147 height 24
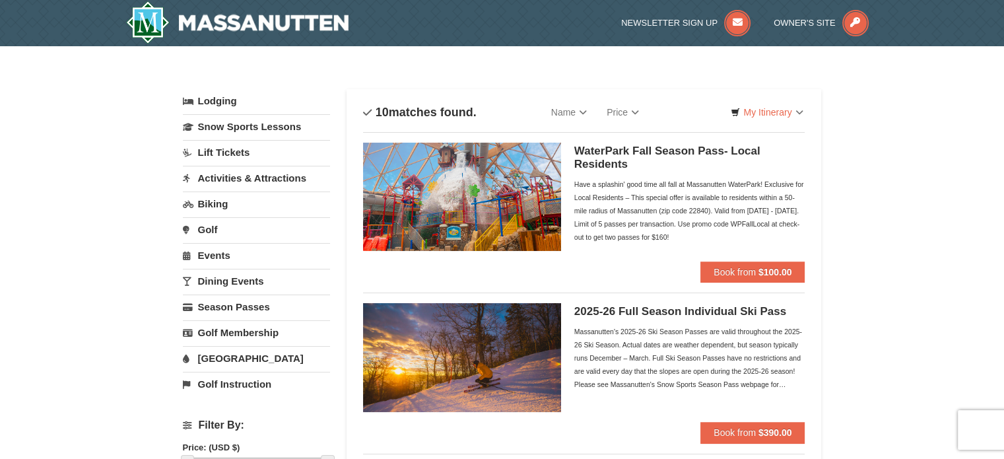
click at [238, 361] on link "[GEOGRAPHIC_DATA]" at bounding box center [256, 358] width 147 height 24
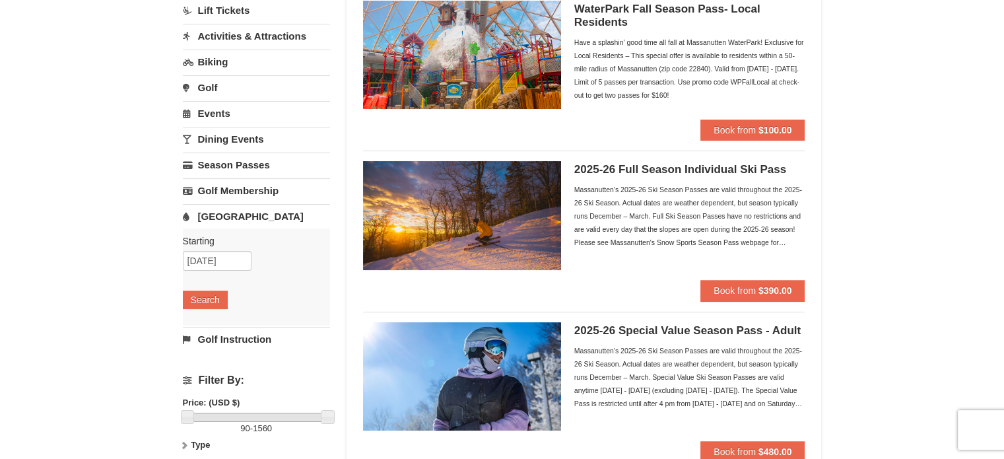
scroll to position [143, 0]
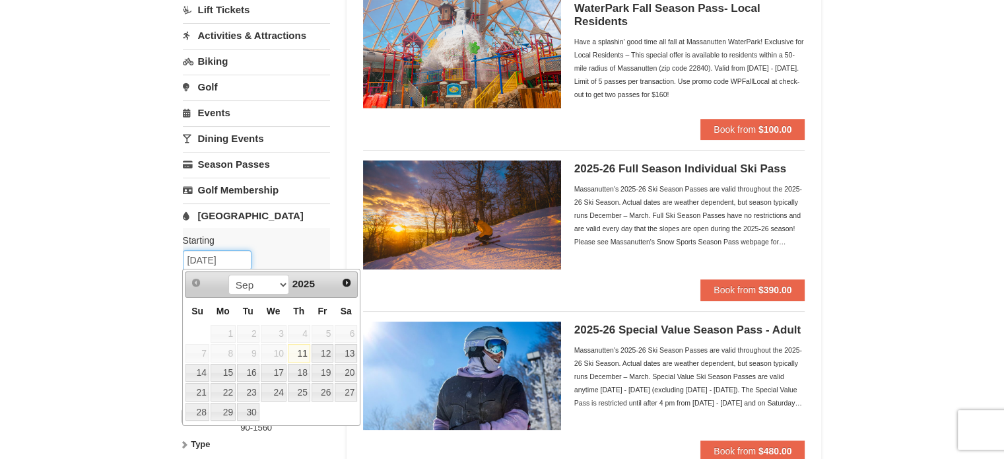
click at [219, 265] on input "09/11/2025" at bounding box center [217, 260] width 69 height 20
click at [347, 281] on span "Next" at bounding box center [346, 282] width 11 height 11
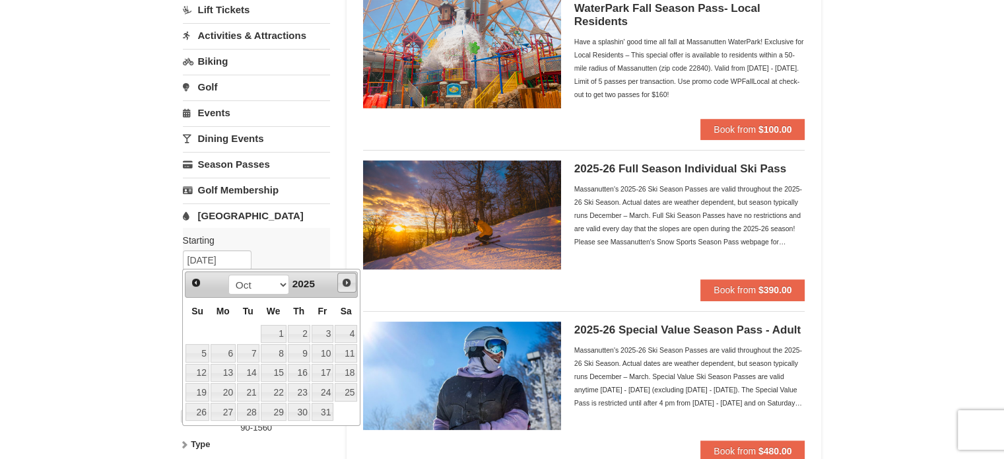
click at [347, 281] on span "Next" at bounding box center [346, 282] width 11 height 11
click at [349, 351] on link "8" at bounding box center [346, 353] width 22 height 18
type input "[DATE]"
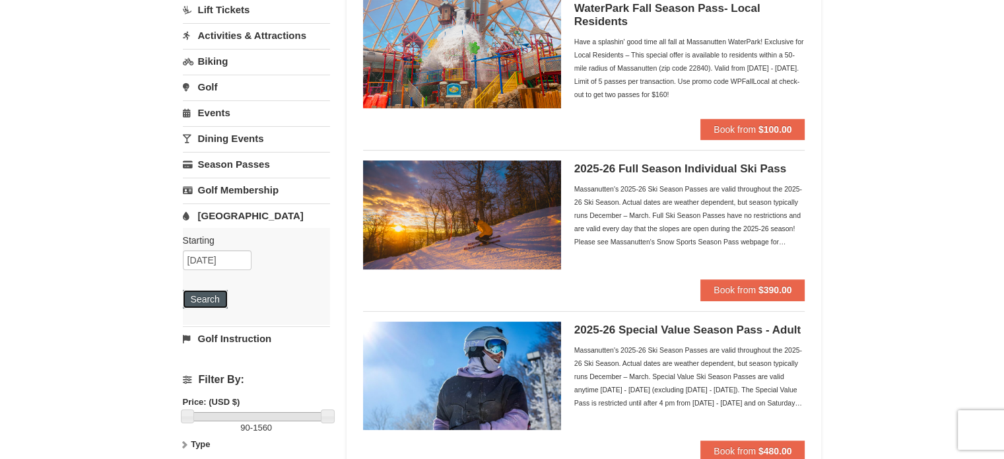
click at [190, 301] on button "Search" at bounding box center [205, 299] width 45 height 18
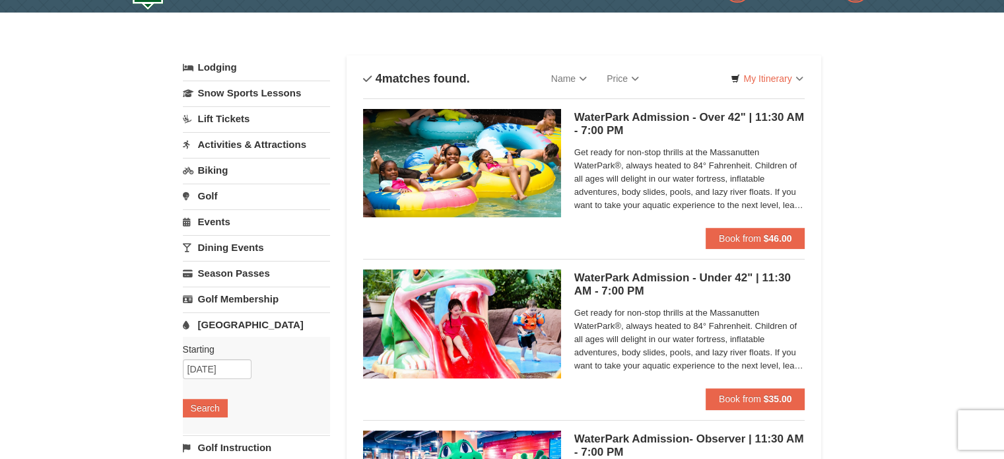
scroll to position [33, 0]
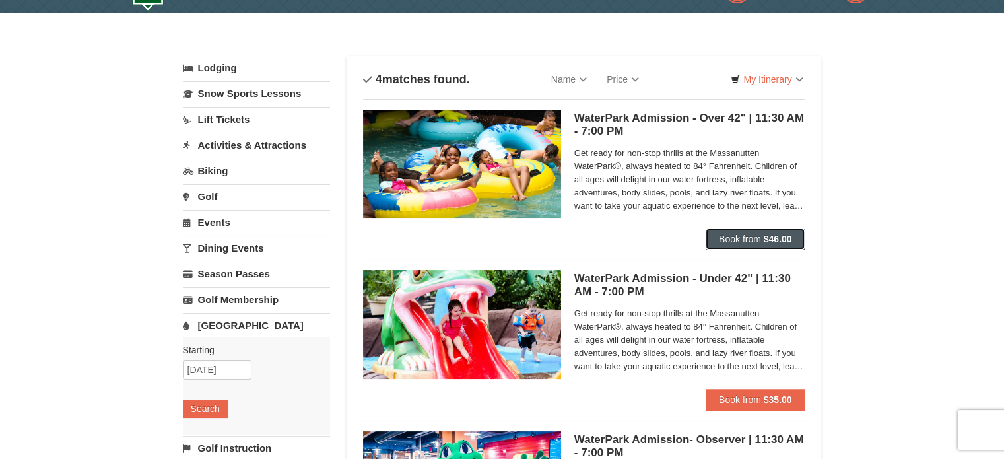
click at [715, 237] on button "Book from $46.00" at bounding box center [756, 238] width 100 height 21
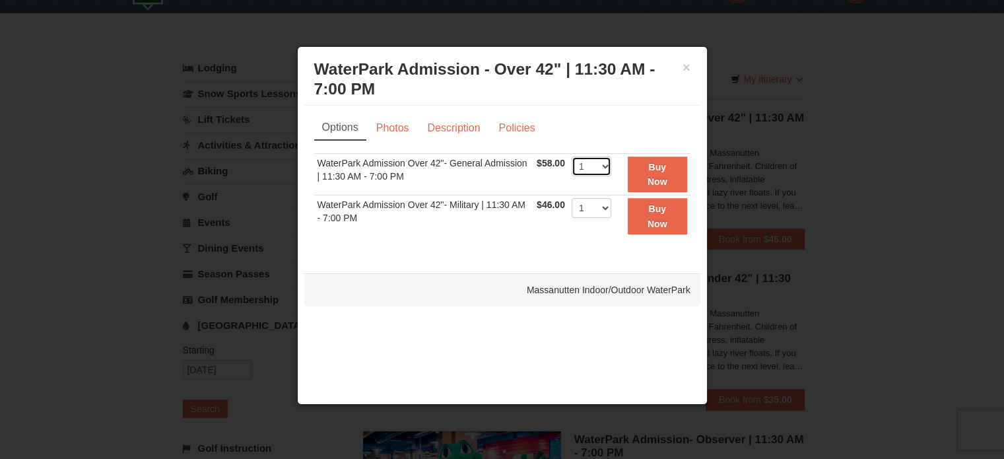
click at [591, 164] on select "1 2 3 4 5 6 7 8 9 10 11 12 13 14 15 16 17 18 19 20 21 22" at bounding box center [592, 166] width 40 height 20
select select "3"
click at [572, 156] on select "1 2 3 4 5 6 7 8 9 10 11 12 13 14 15 16 17 18 19 20 21 22" at bounding box center [592, 166] width 40 height 20
click at [657, 159] on button "Buy Now" at bounding box center [657, 174] width 59 height 36
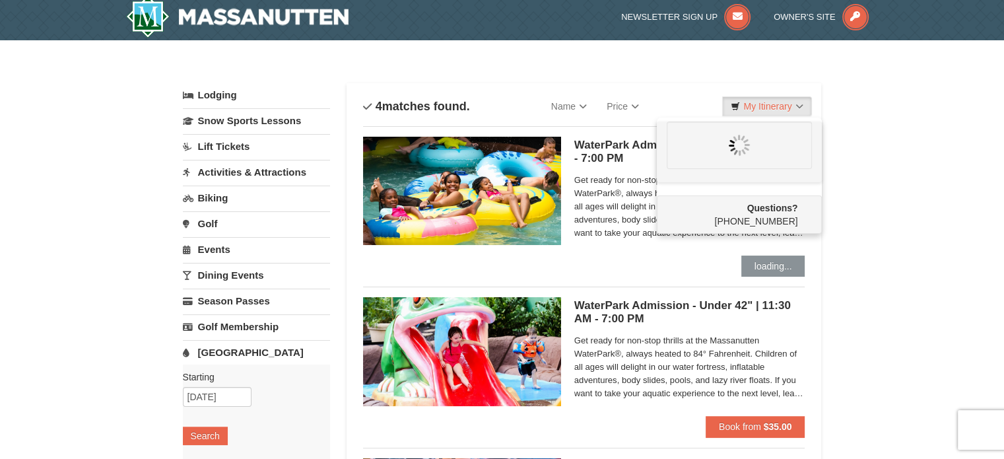
scroll to position [0, 0]
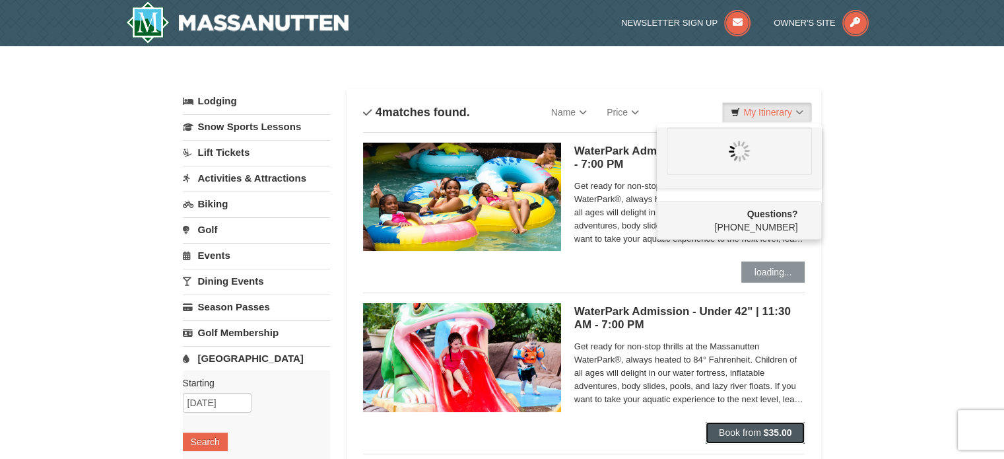
click at [746, 432] on span "Book from" at bounding box center [740, 432] width 42 height 11
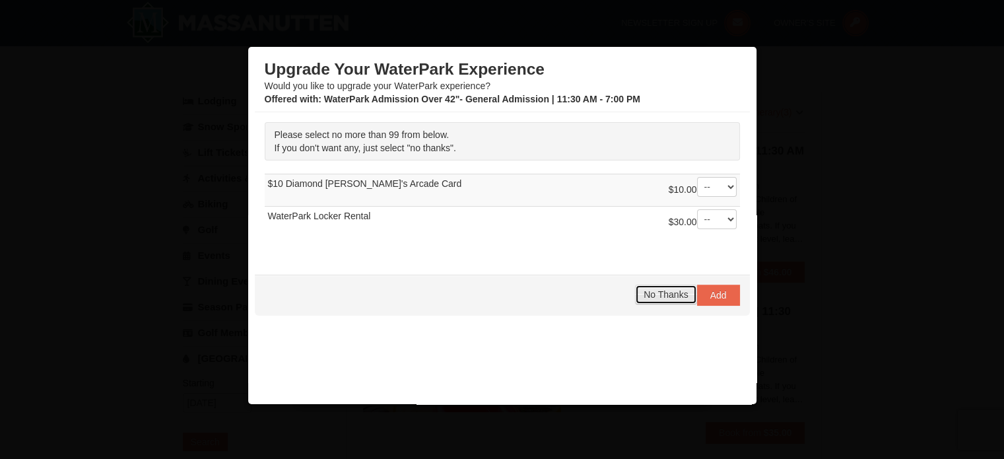
click at [662, 294] on span "No Thanks" at bounding box center [666, 294] width 44 height 11
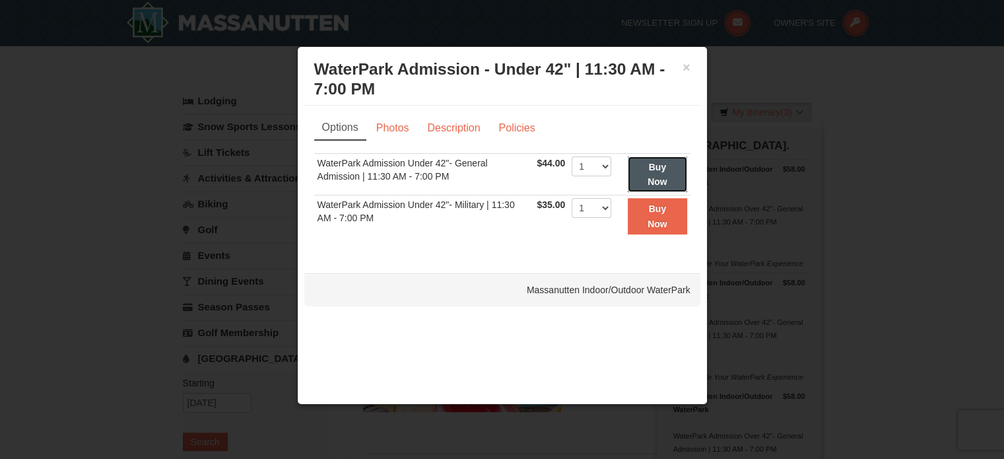
click at [645, 170] on button "Buy Now" at bounding box center [657, 174] width 59 height 36
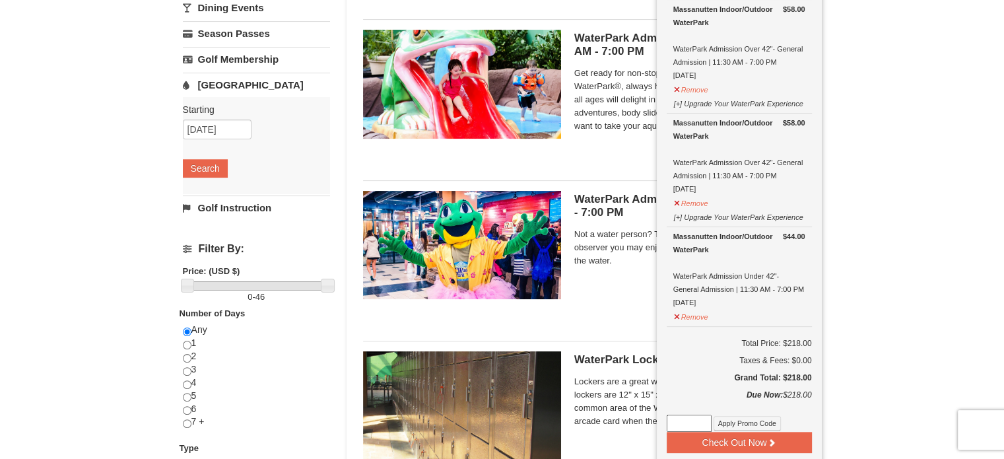
scroll to position [274, 0]
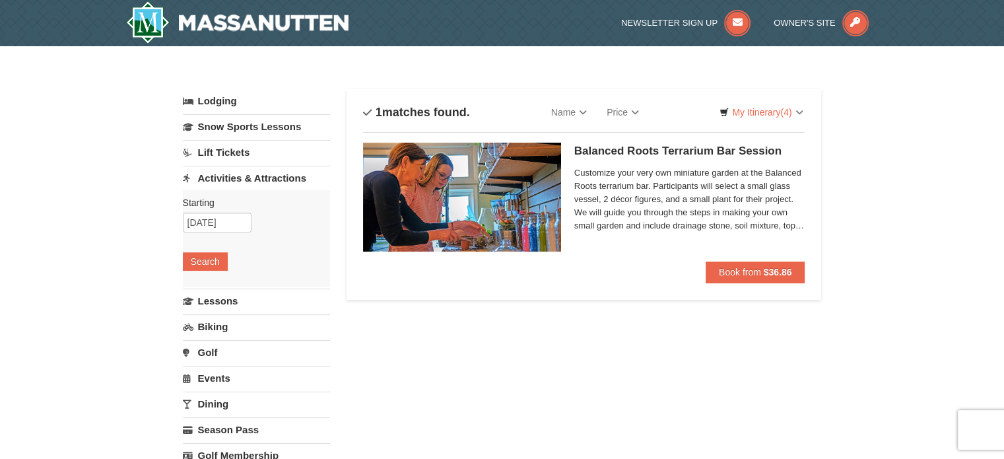
scroll to position [25, 0]
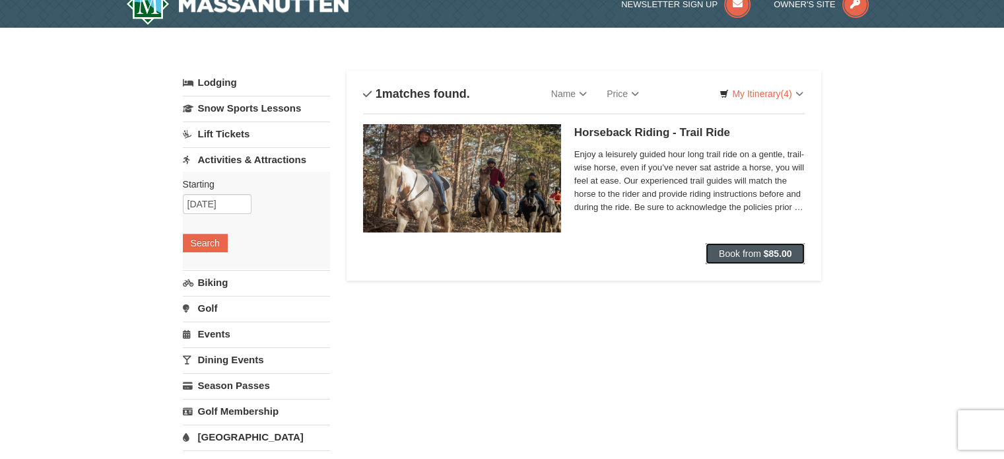
click at [749, 256] on span "Book from" at bounding box center [740, 253] width 42 height 11
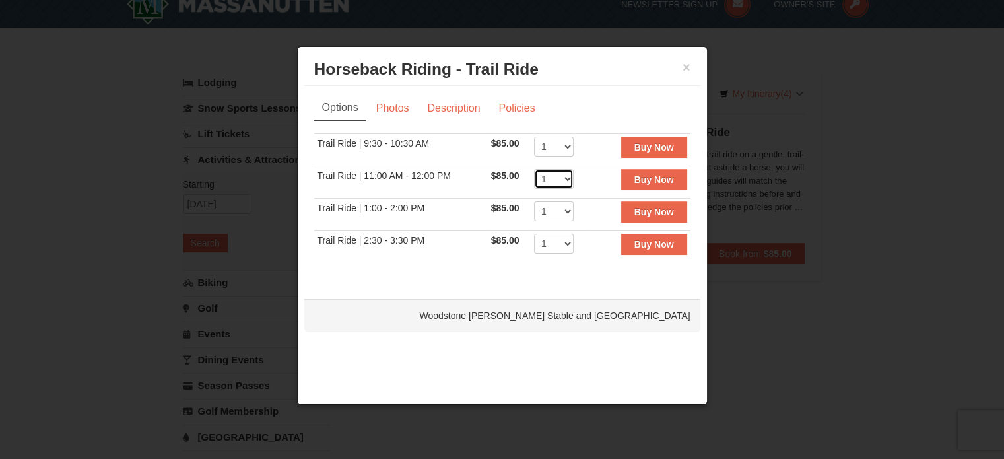
click at [557, 174] on select "1 2 3 4 5 6 7 8 9 10 11 12" at bounding box center [554, 179] width 40 height 20
select select "3"
click at [534, 169] on select "1 2 3 4 5 6 7 8 9 10 11 12" at bounding box center [554, 179] width 40 height 20
click at [650, 182] on strong "Buy Now" at bounding box center [654, 179] width 40 height 11
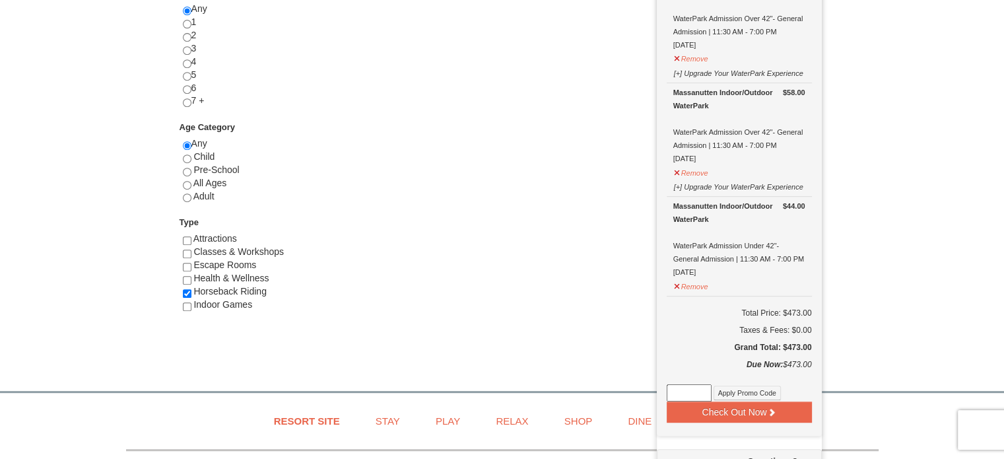
scroll to position [595, 0]
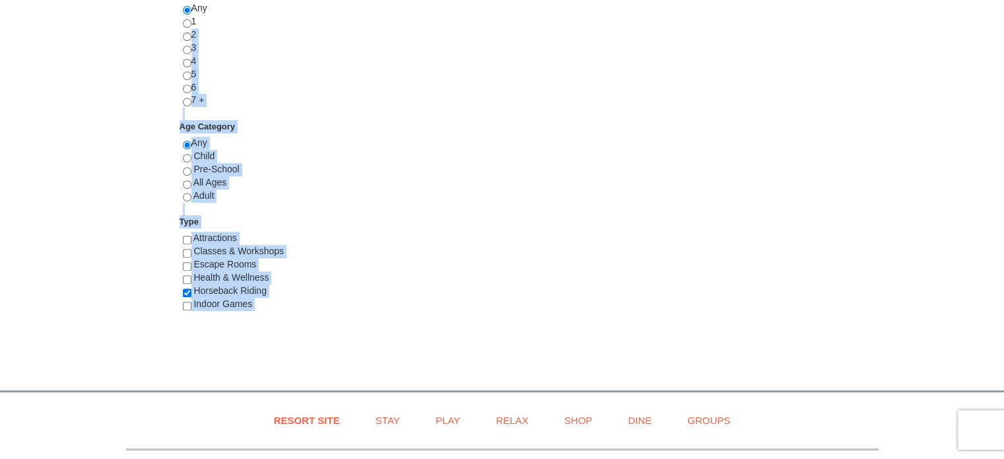
scroll to position [414, 0]
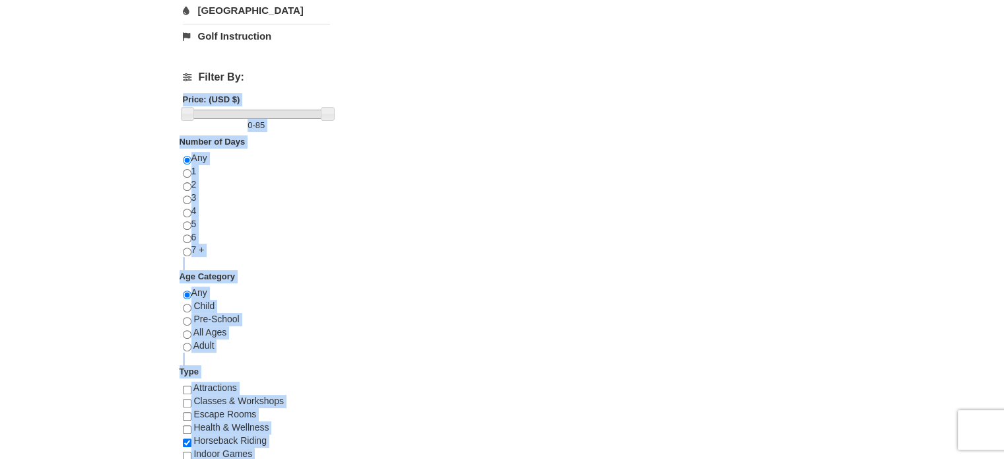
drag, startPoint x: 537, startPoint y: 327, endPoint x: 111, endPoint y: -35, distance: 559.7
click at [111, 0] on html "Browser Not Supported We notice you are using a browser which will not provide …" at bounding box center [502, 206] width 1004 height 1302
